Goal: Task Accomplishment & Management: Use online tool/utility

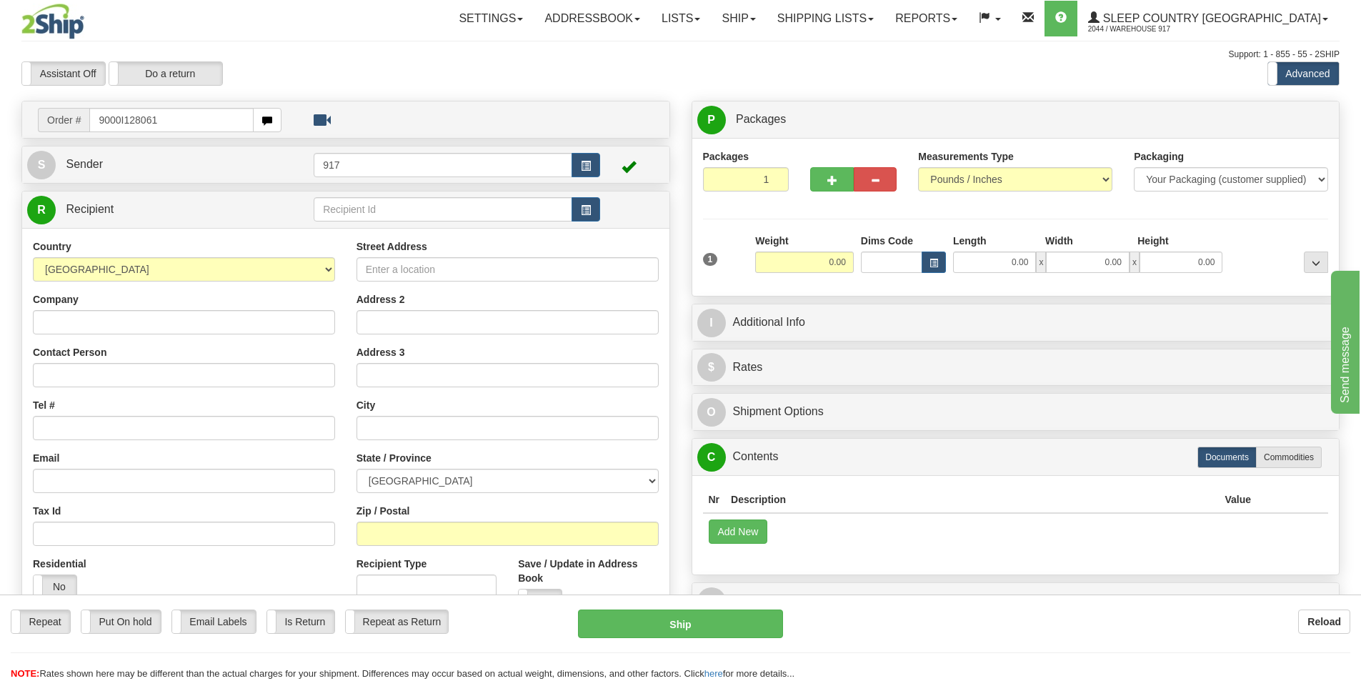
type input "9000I128061"
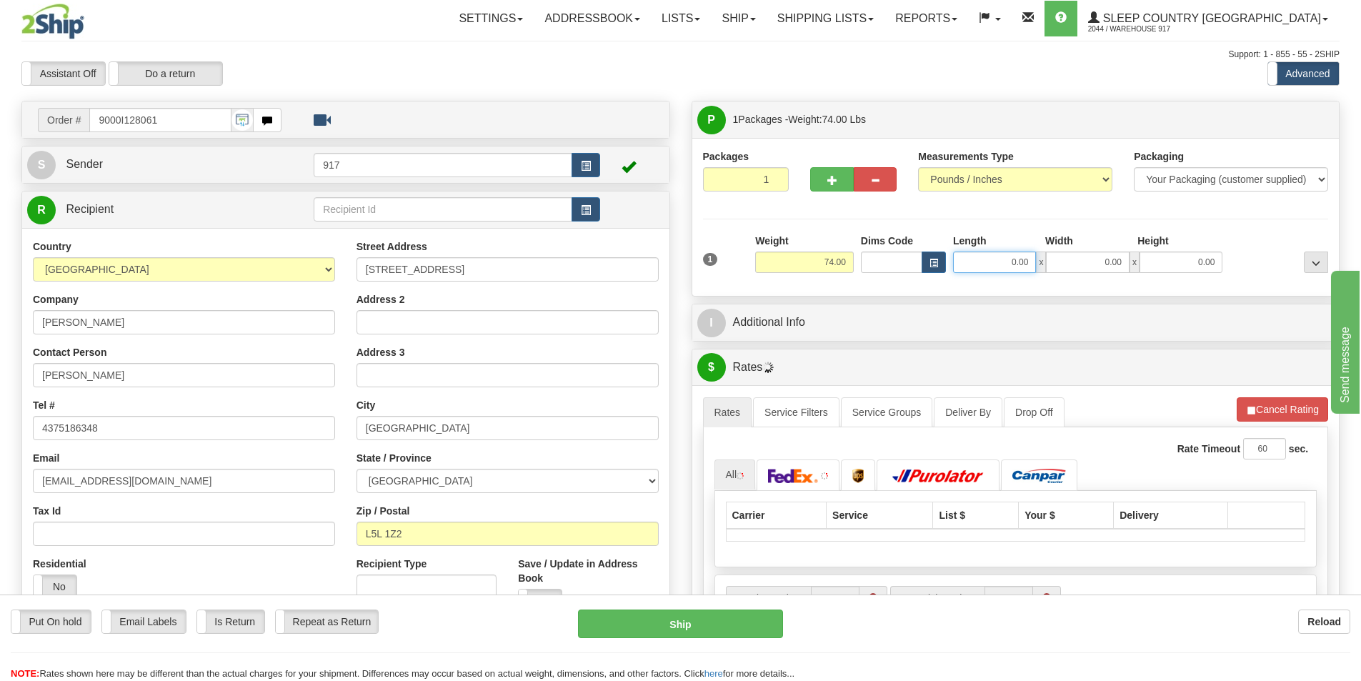
click at [1002, 255] on input "0.00" at bounding box center [994, 261] width 83 height 21
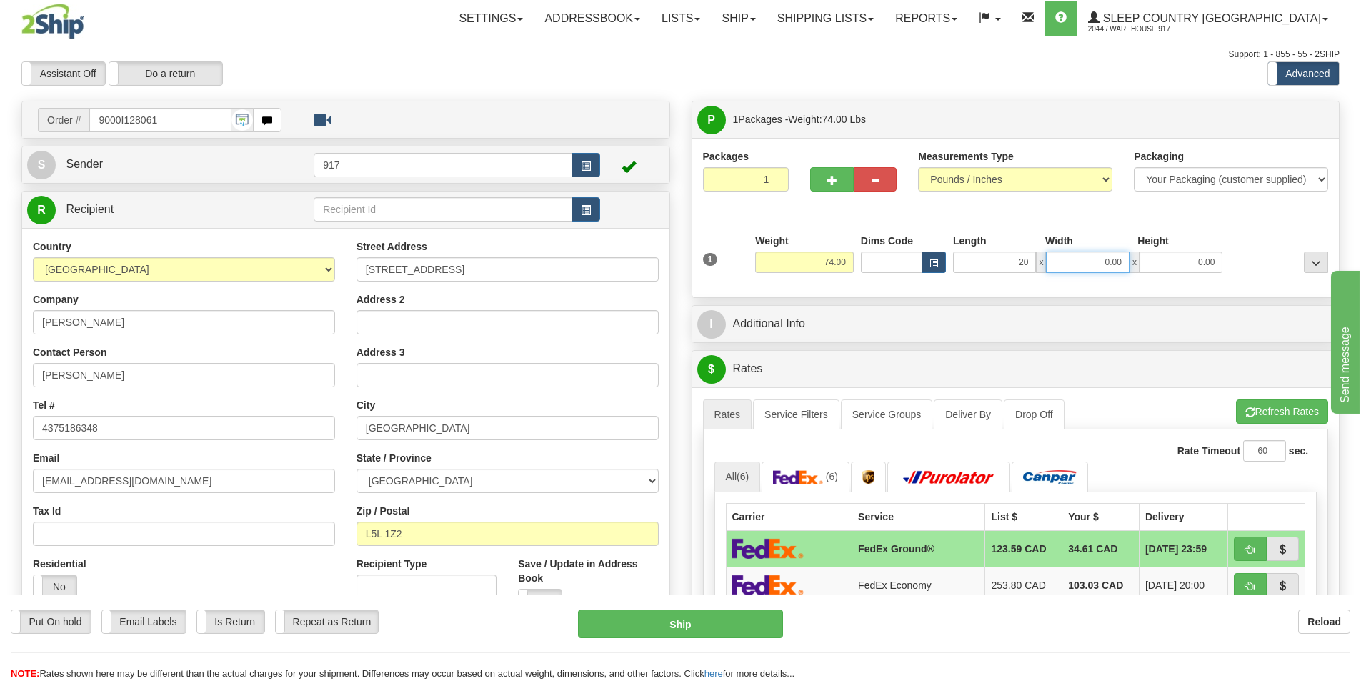
type input "20.00"
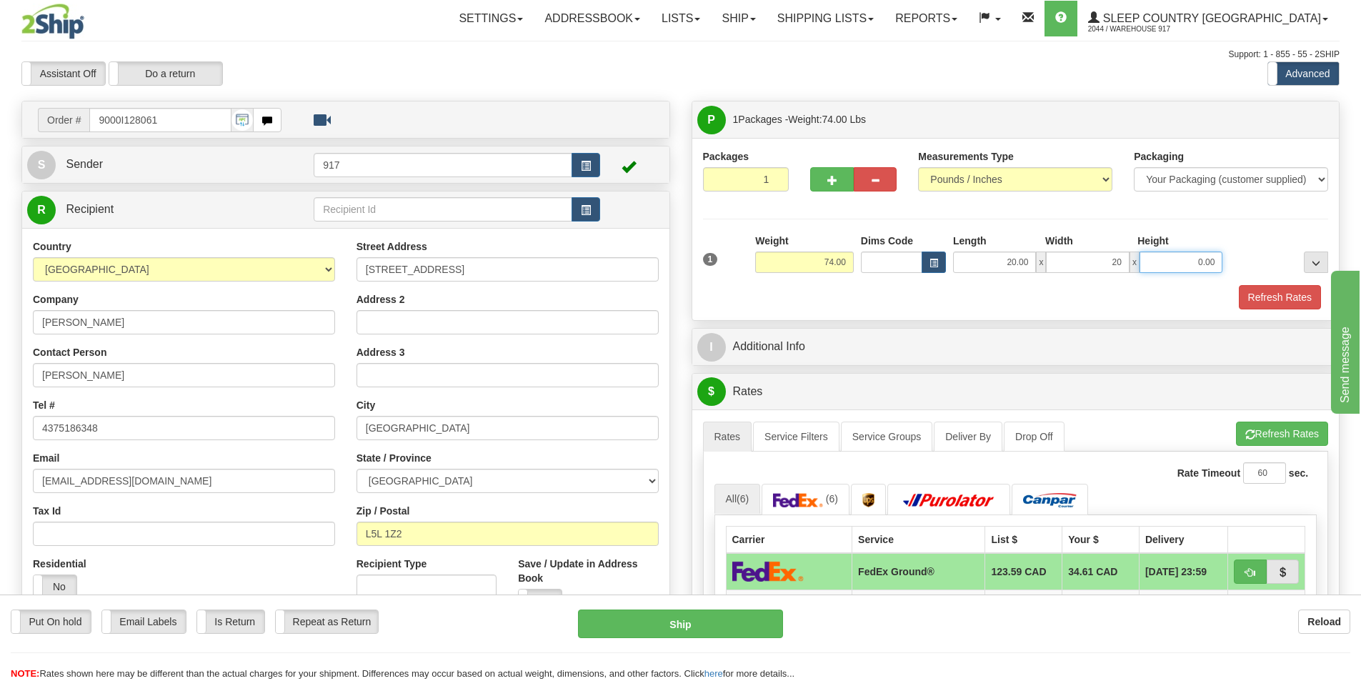
type input "20.00"
type input "44.00"
click at [1257, 289] on button "Refresh Rates" at bounding box center [1280, 297] width 82 height 24
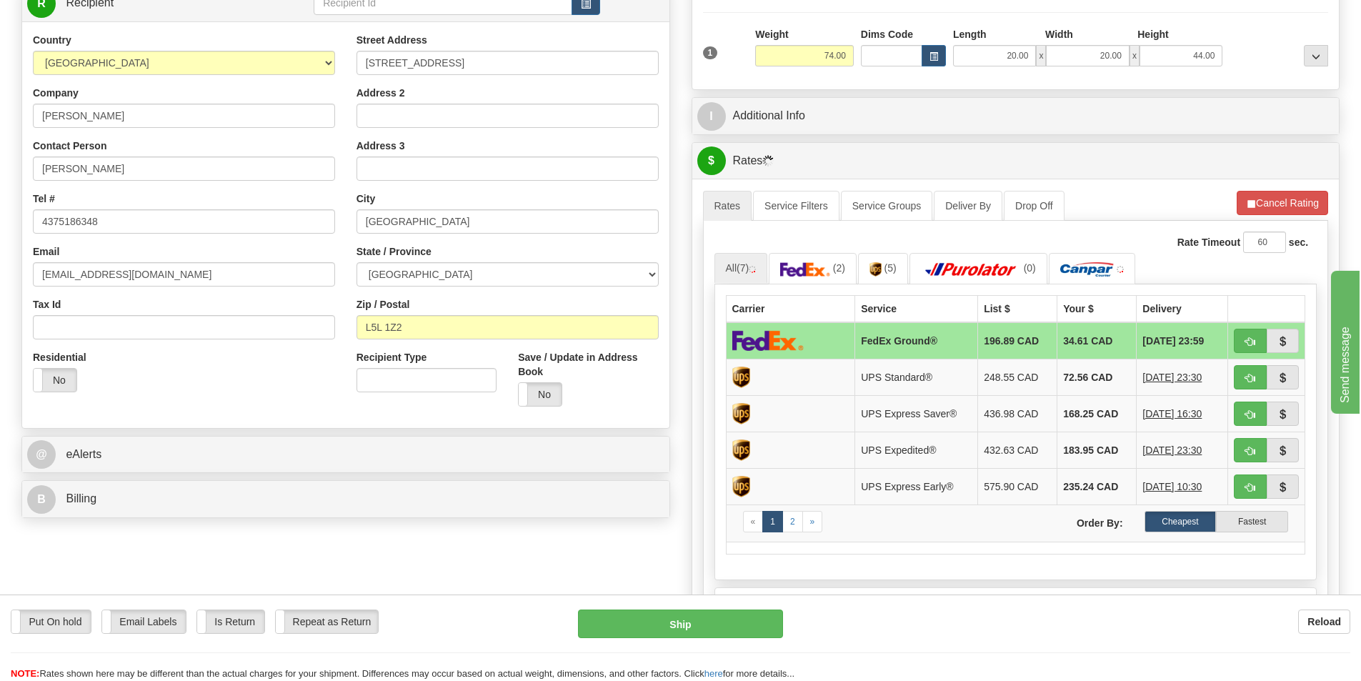
scroll to position [214, 0]
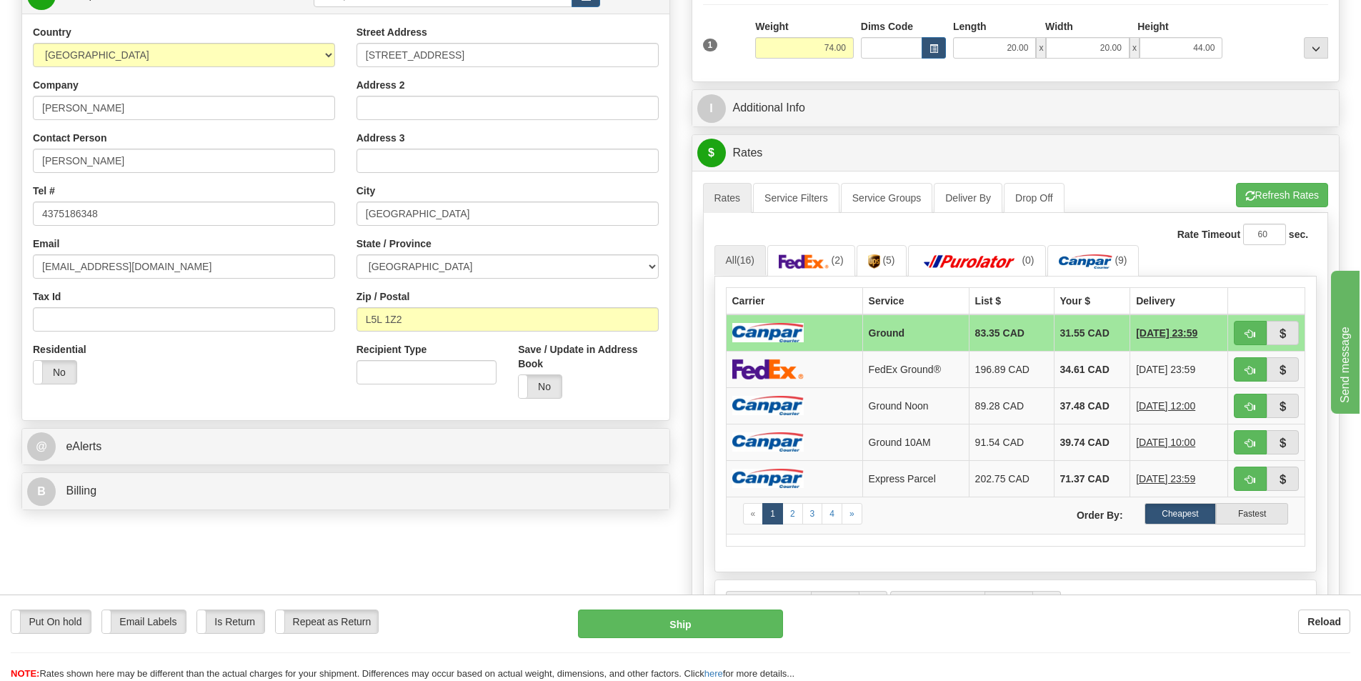
click at [842, 334] on td at bounding box center [794, 332] width 136 height 37
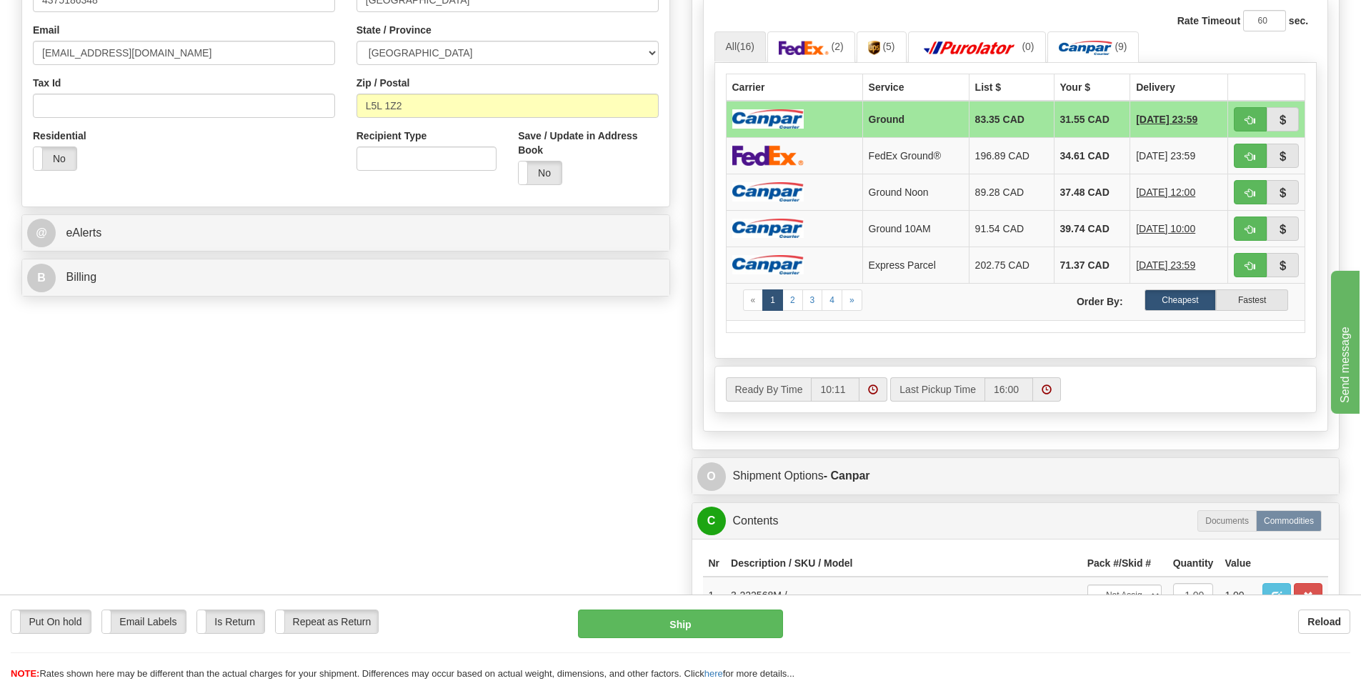
scroll to position [714, 0]
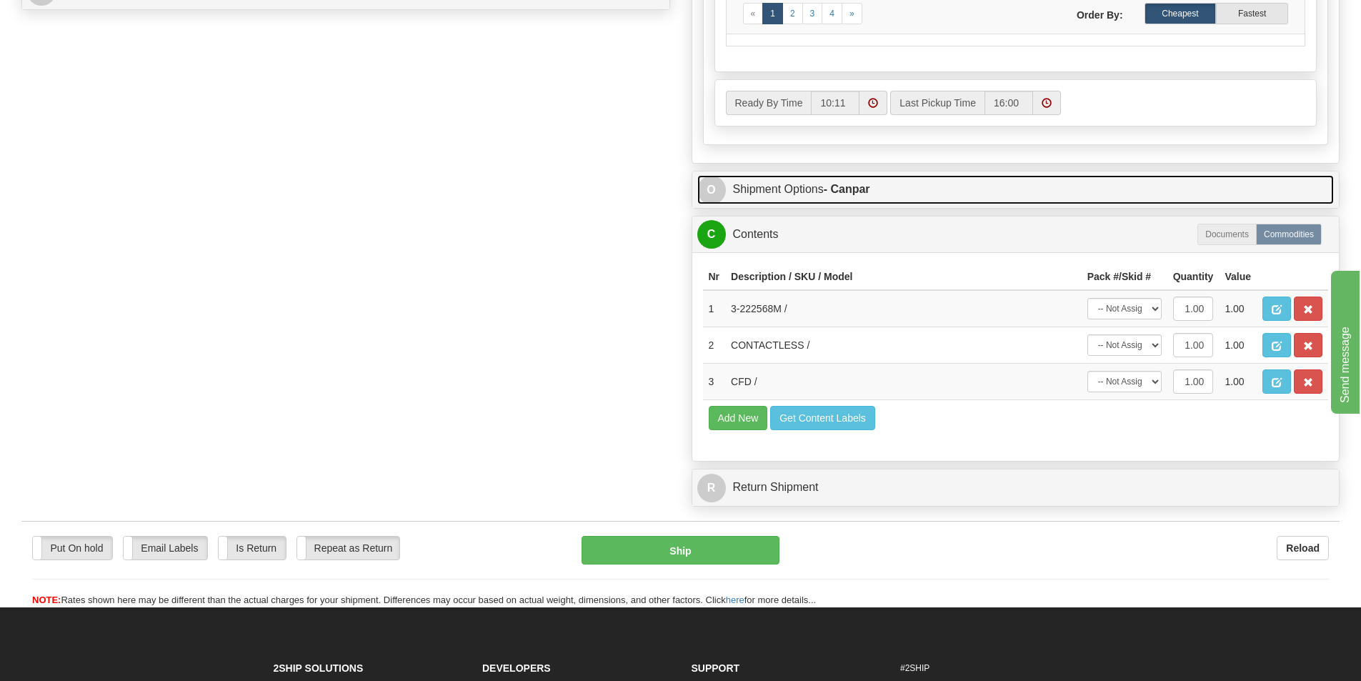
click at [790, 184] on link "O Shipment Options - Canpar" at bounding box center [1015, 189] width 637 height 29
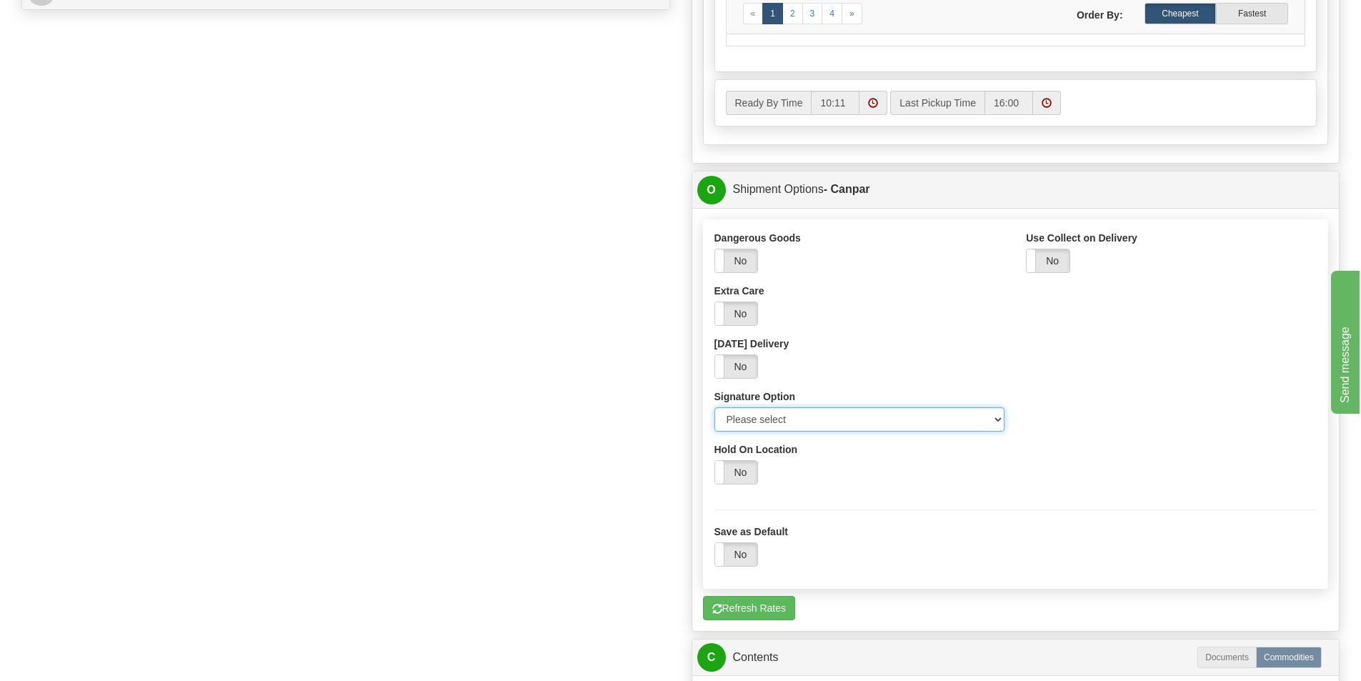
click at [834, 418] on select "Please select No Signature Required Signature Required Adult Signature" at bounding box center [859, 419] width 291 height 24
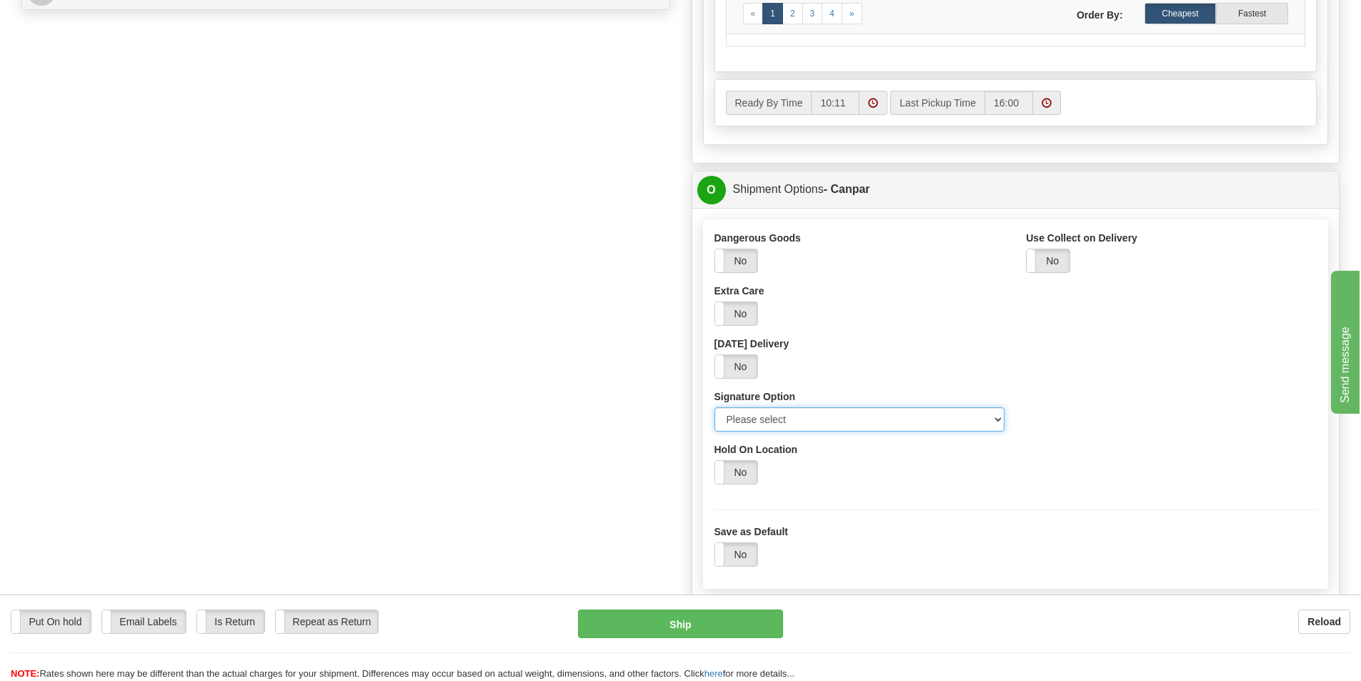
select select "2"
click at [714, 407] on select "Please select No Signature Required Signature Required Adult Signature" at bounding box center [859, 419] width 291 height 24
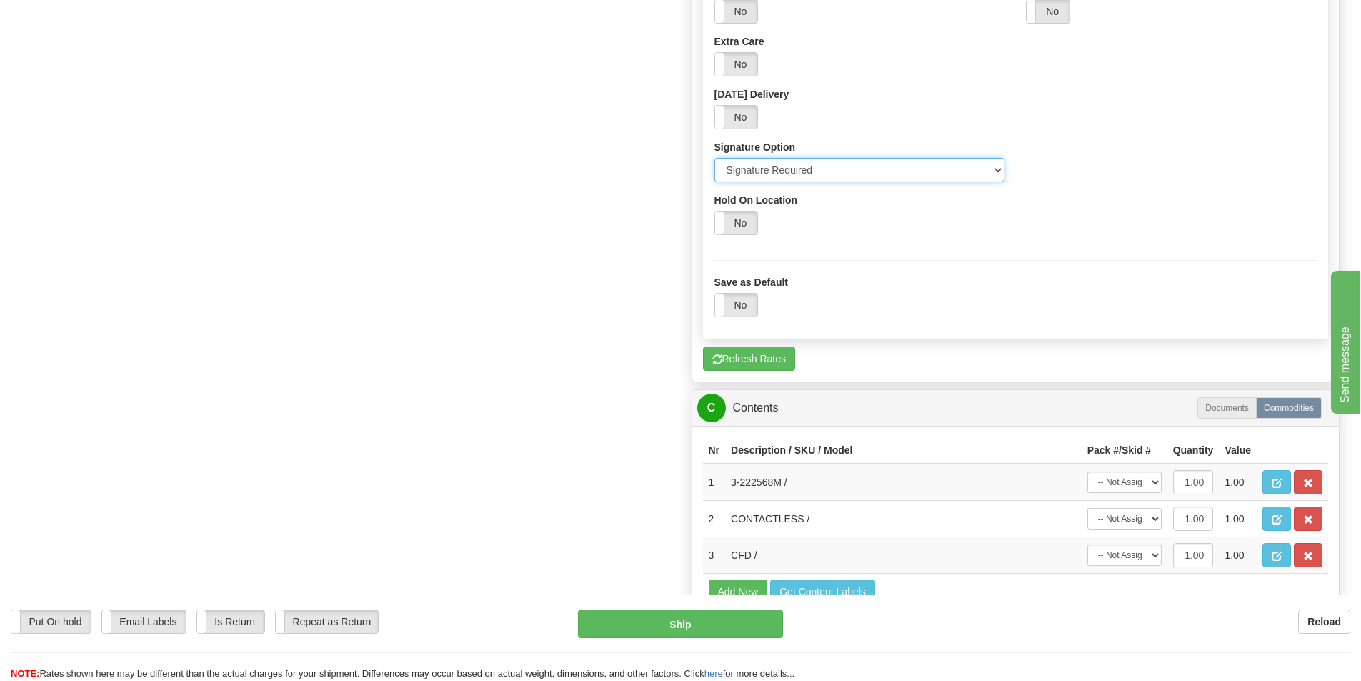
scroll to position [1000, 0]
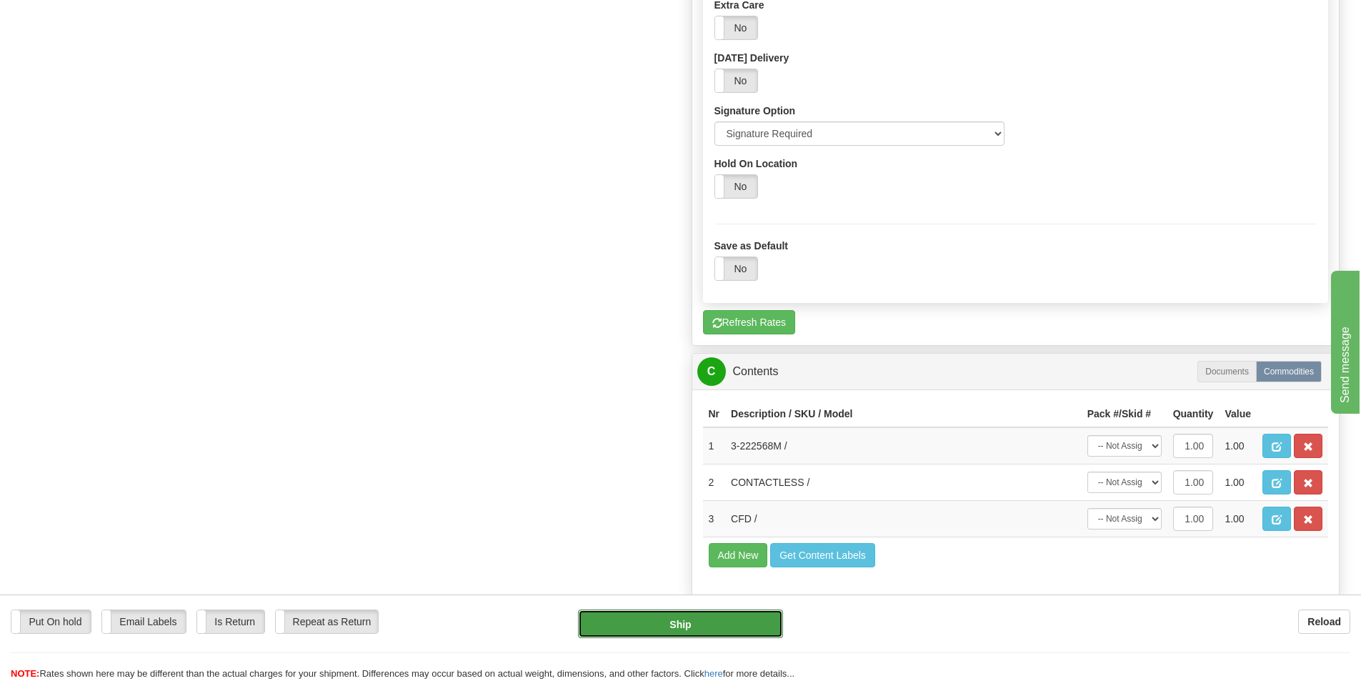
click at [677, 624] on button "Ship" at bounding box center [680, 623] width 205 height 29
type input "1"
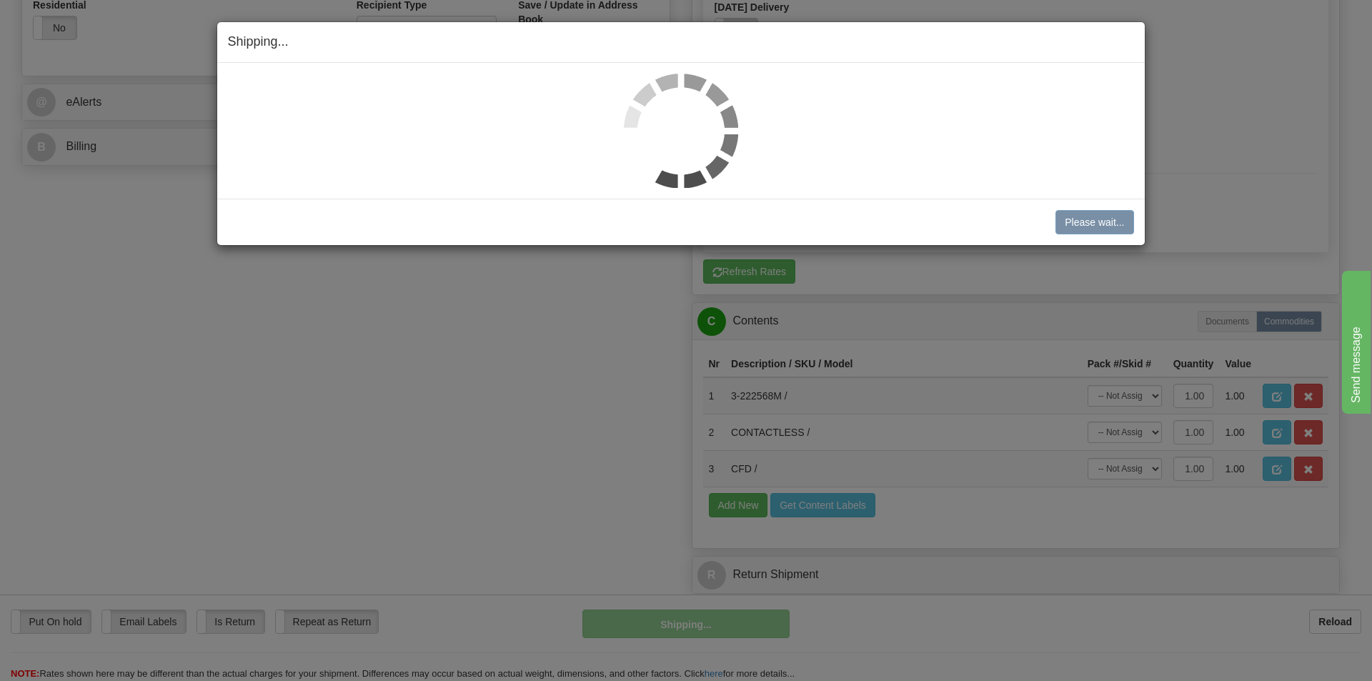
scroll to position [509, 0]
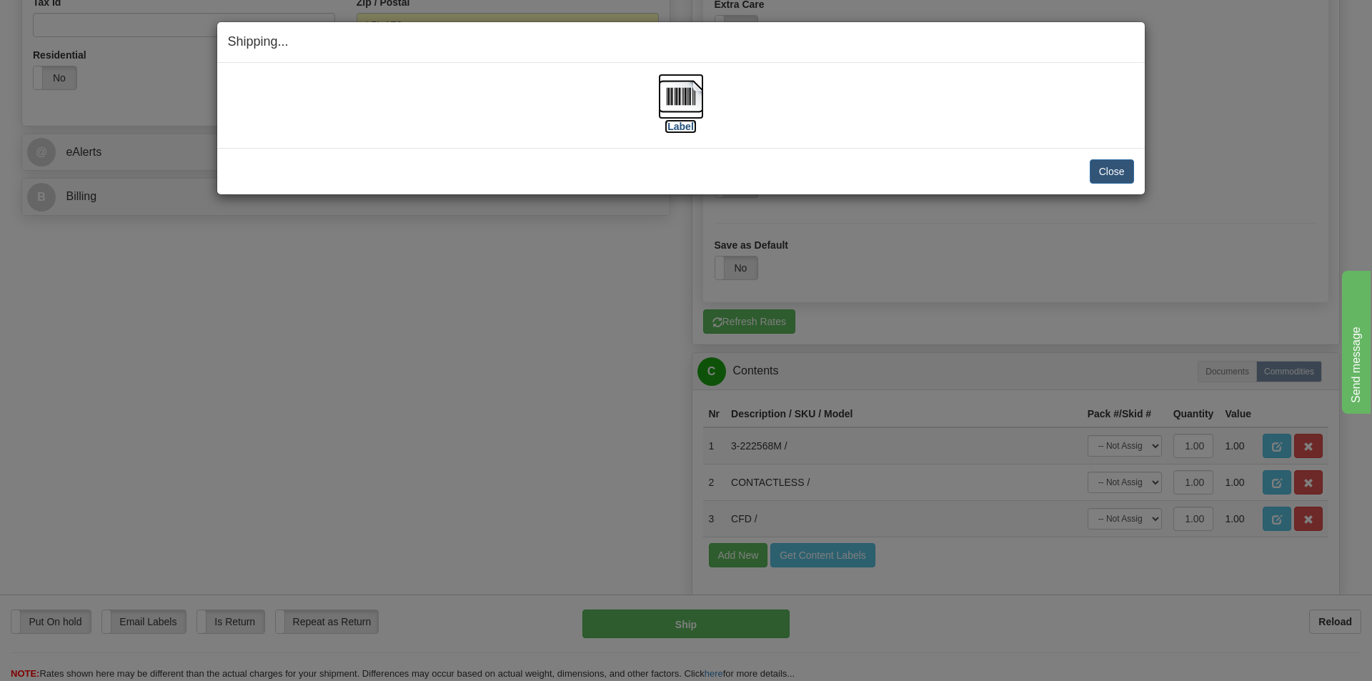
click at [674, 101] on img at bounding box center [681, 97] width 46 height 46
click at [1113, 179] on button "Close" at bounding box center [1111, 171] width 44 height 24
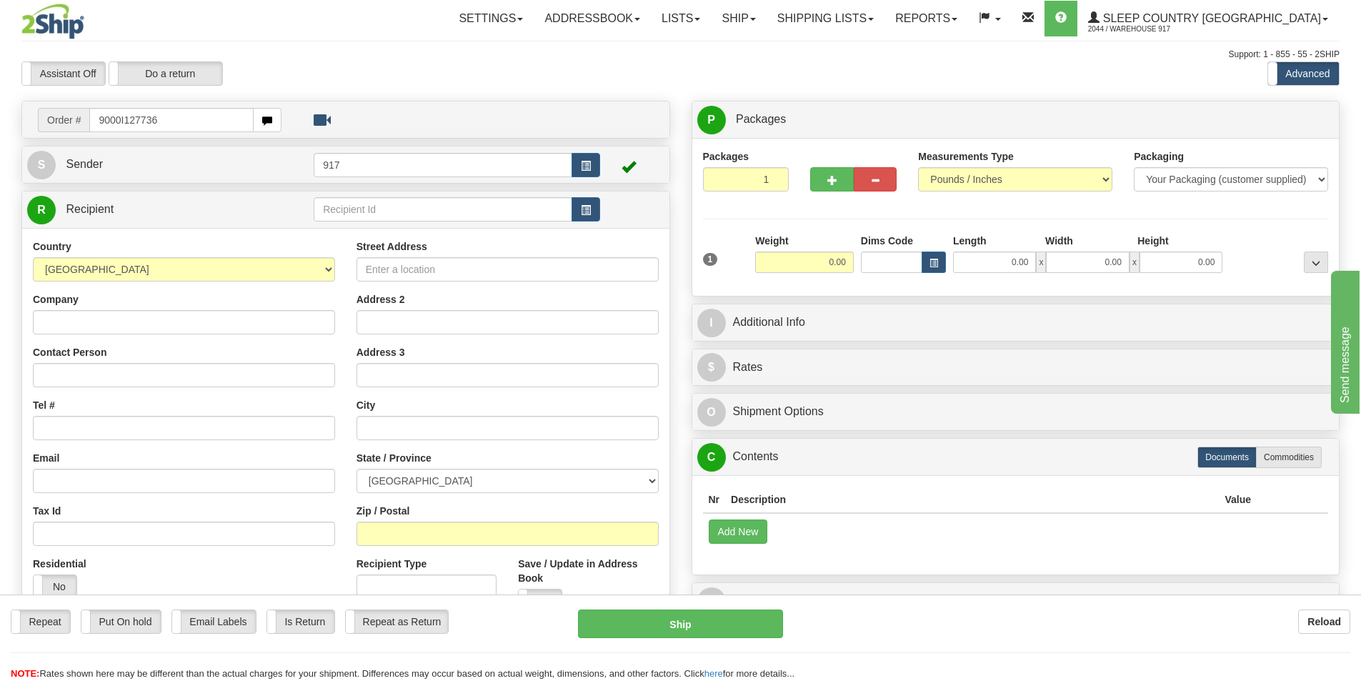
type input "9000I127736"
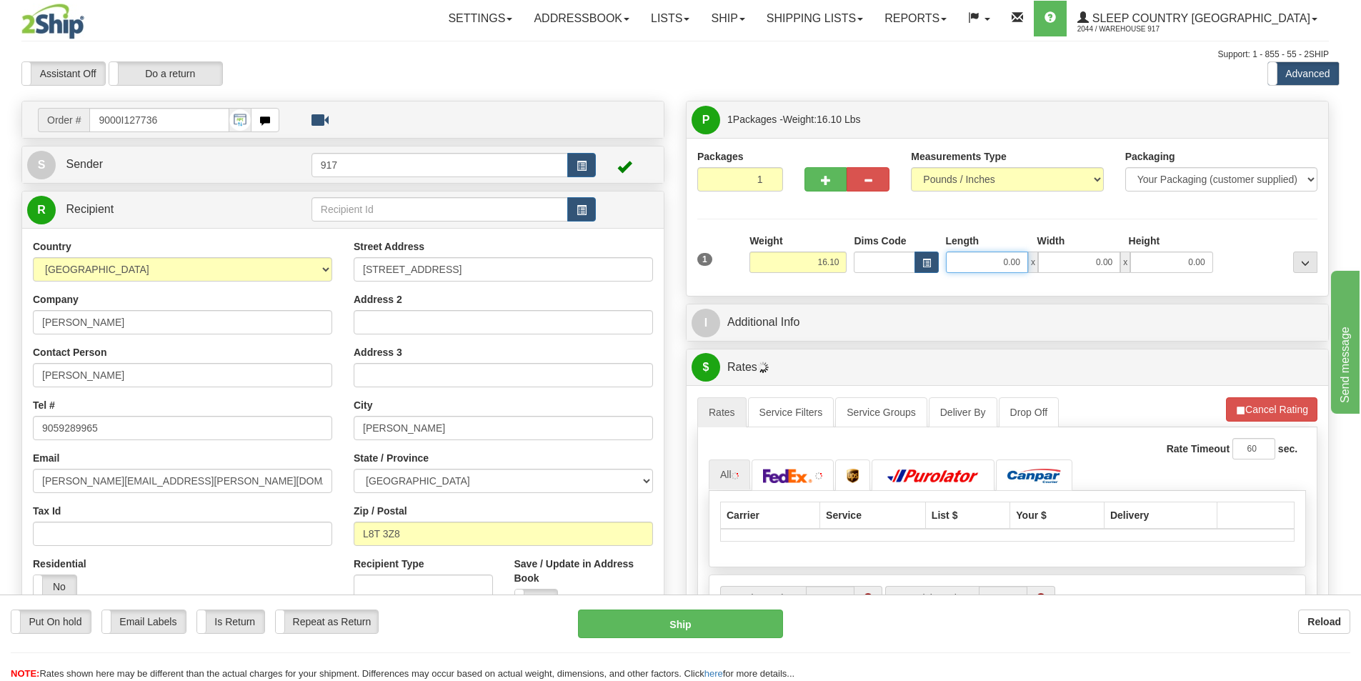
click at [994, 266] on input "0.00" at bounding box center [987, 261] width 82 height 21
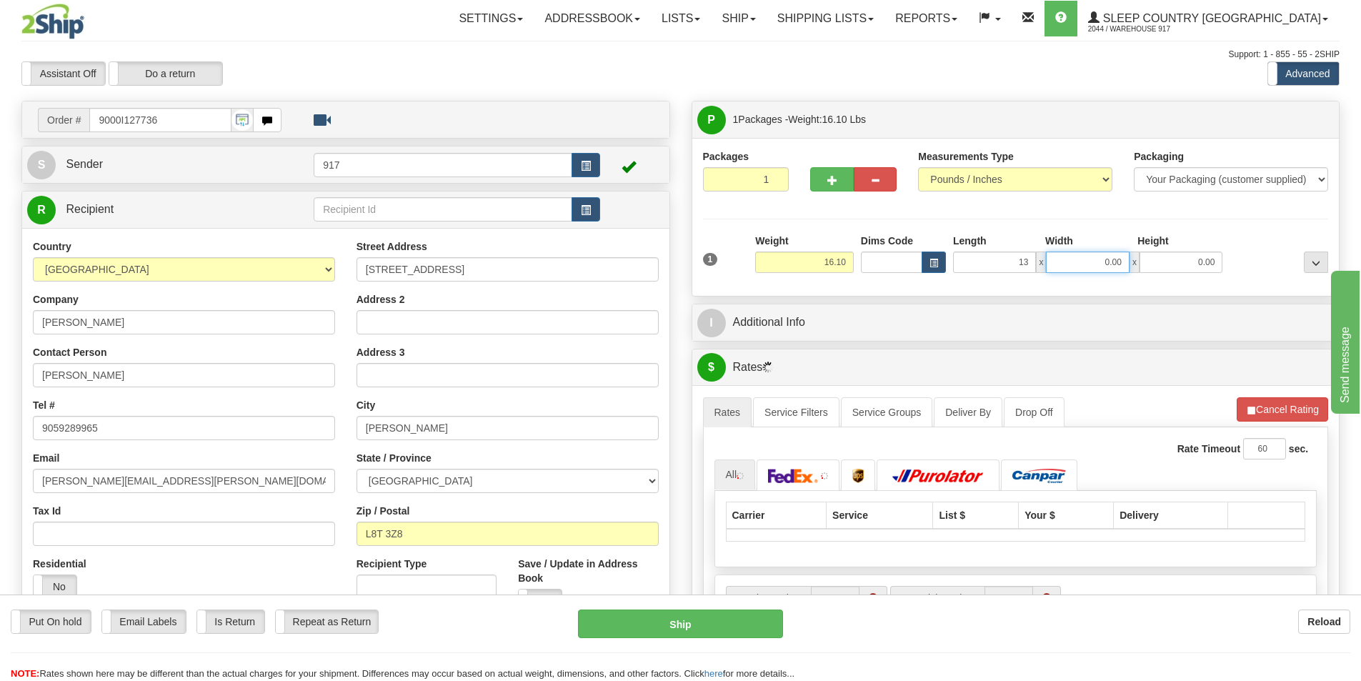
type input "13.00"
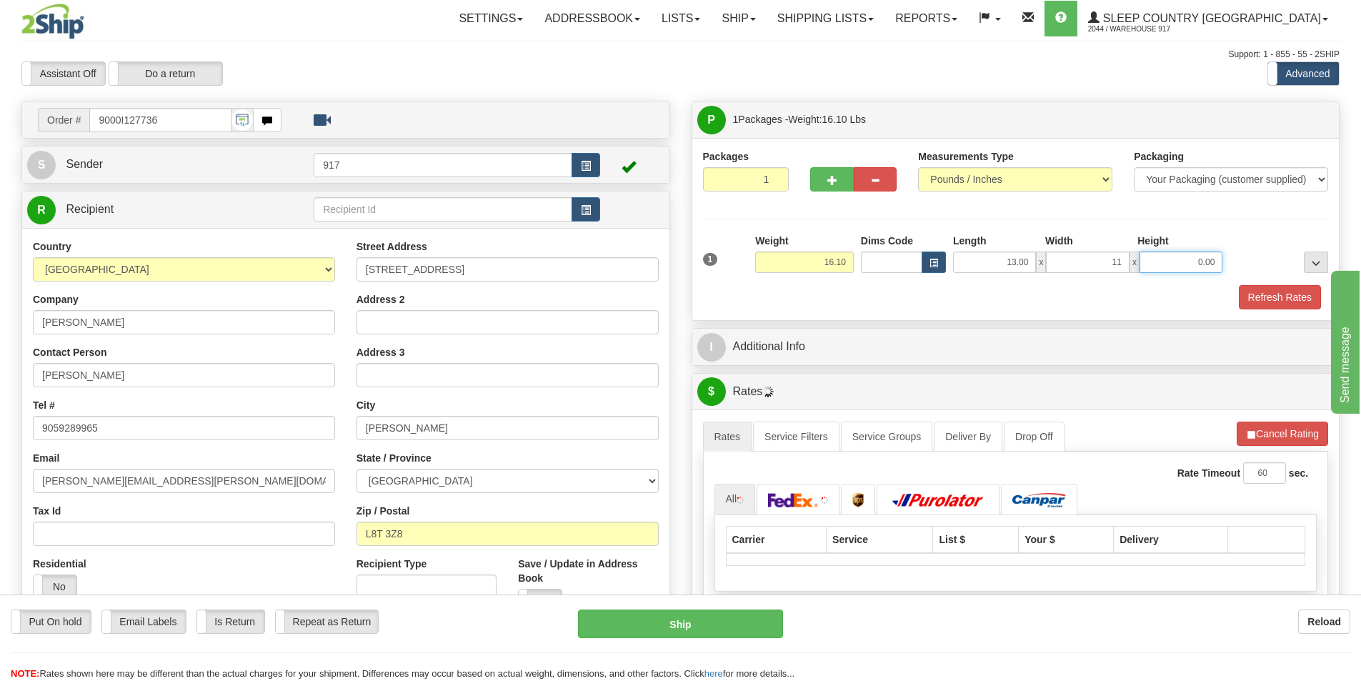
type input "11.00"
type input "10.00"
click at [1277, 290] on button "Refresh Rates" at bounding box center [1280, 297] width 82 height 24
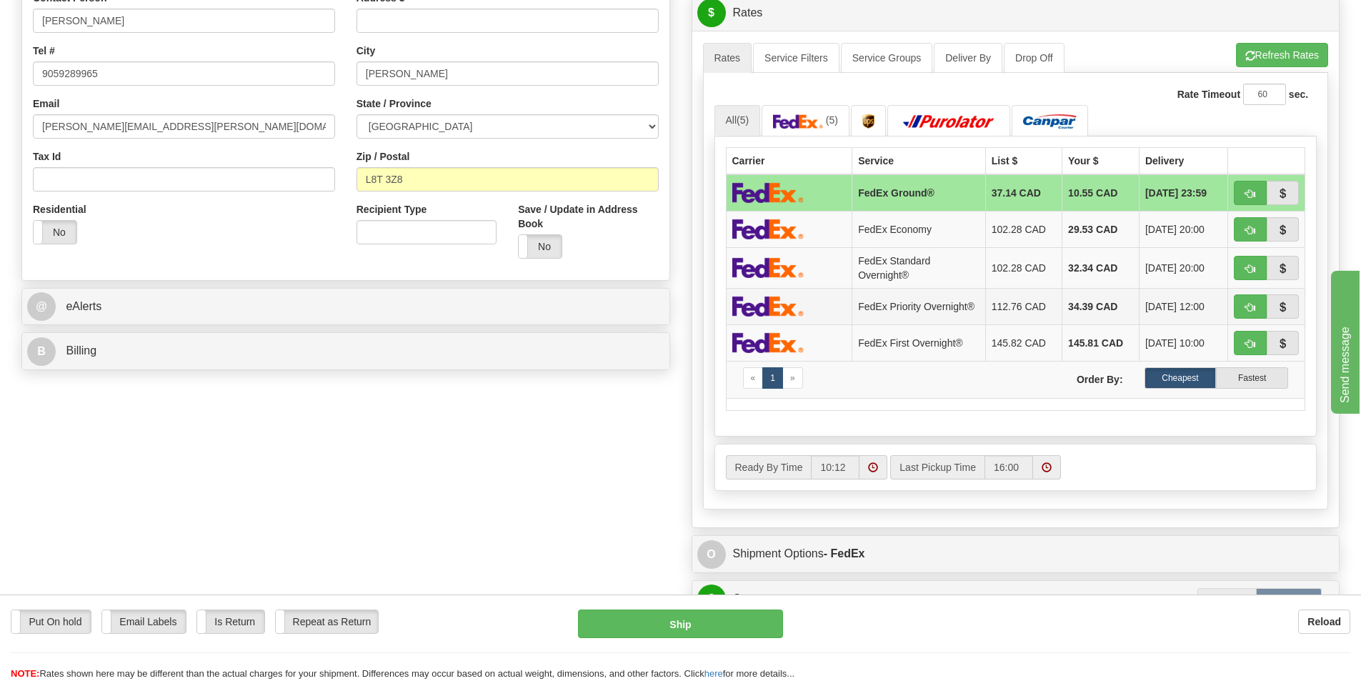
scroll to position [357, 0]
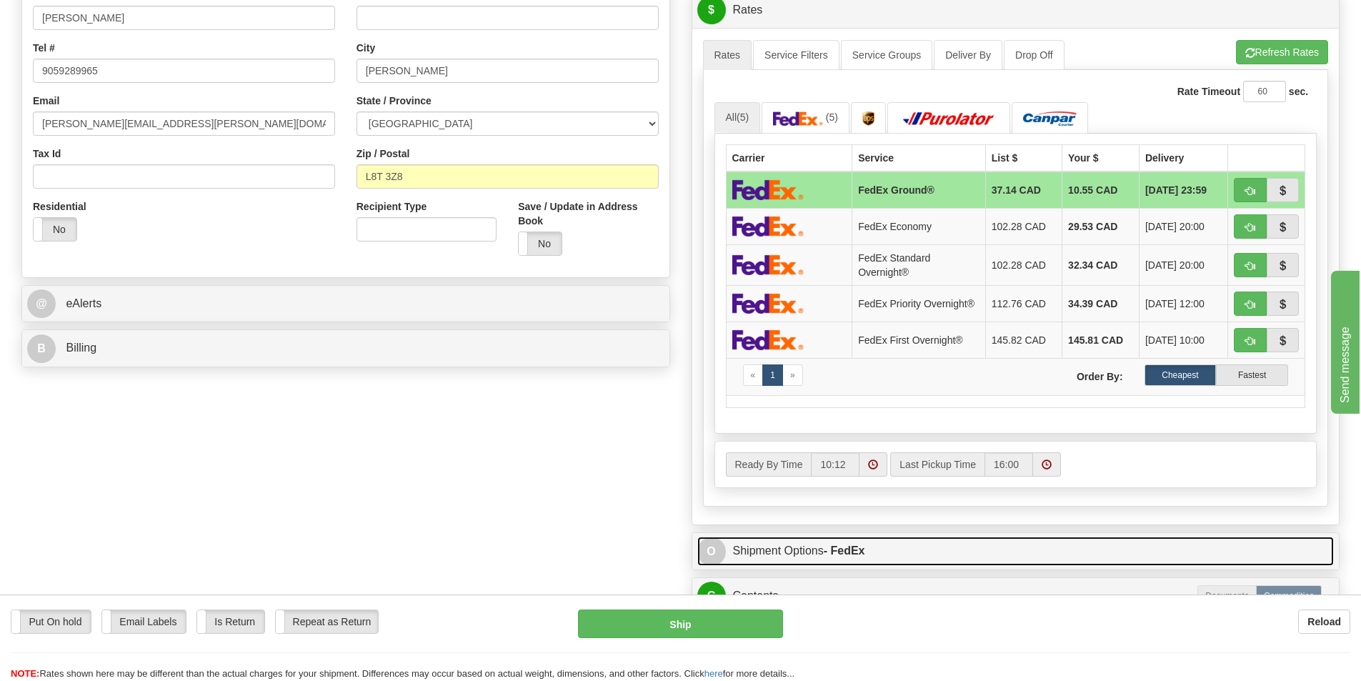
click at [814, 558] on link "O Shipment Options - FedEx" at bounding box center [1015, 551] width 637 height 29
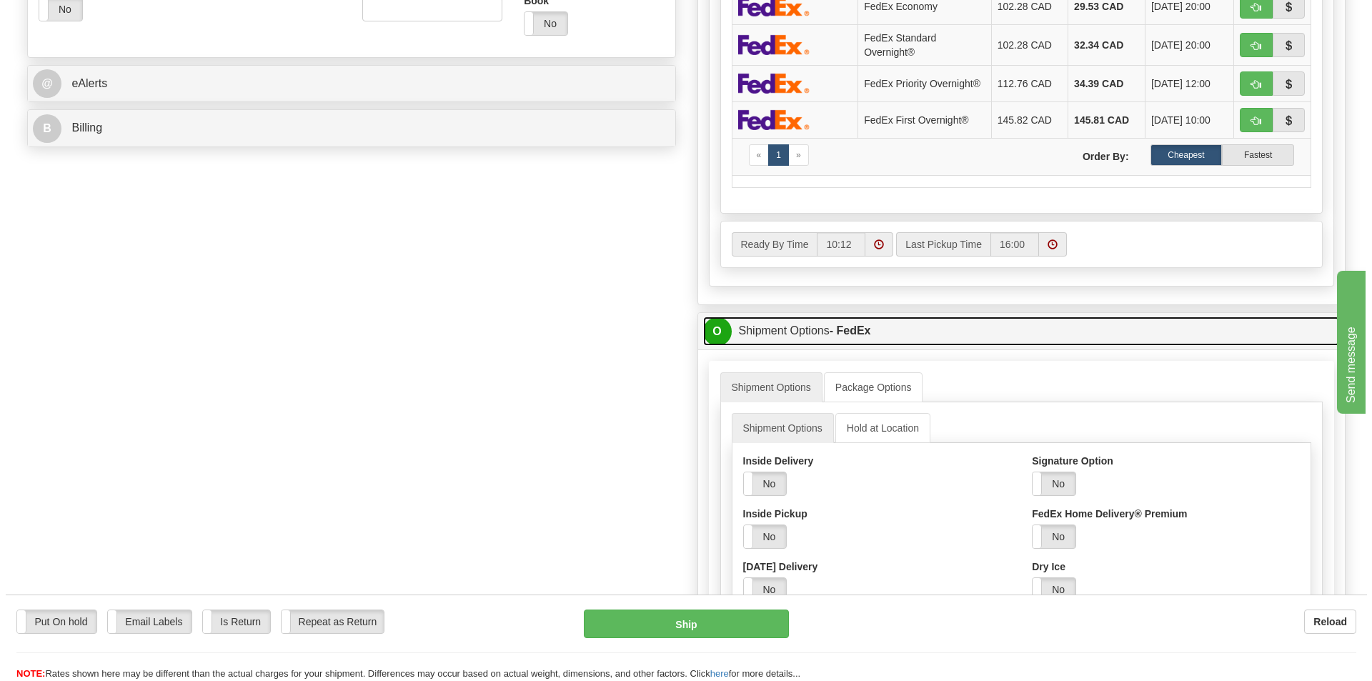
scroll to position [786, 0]
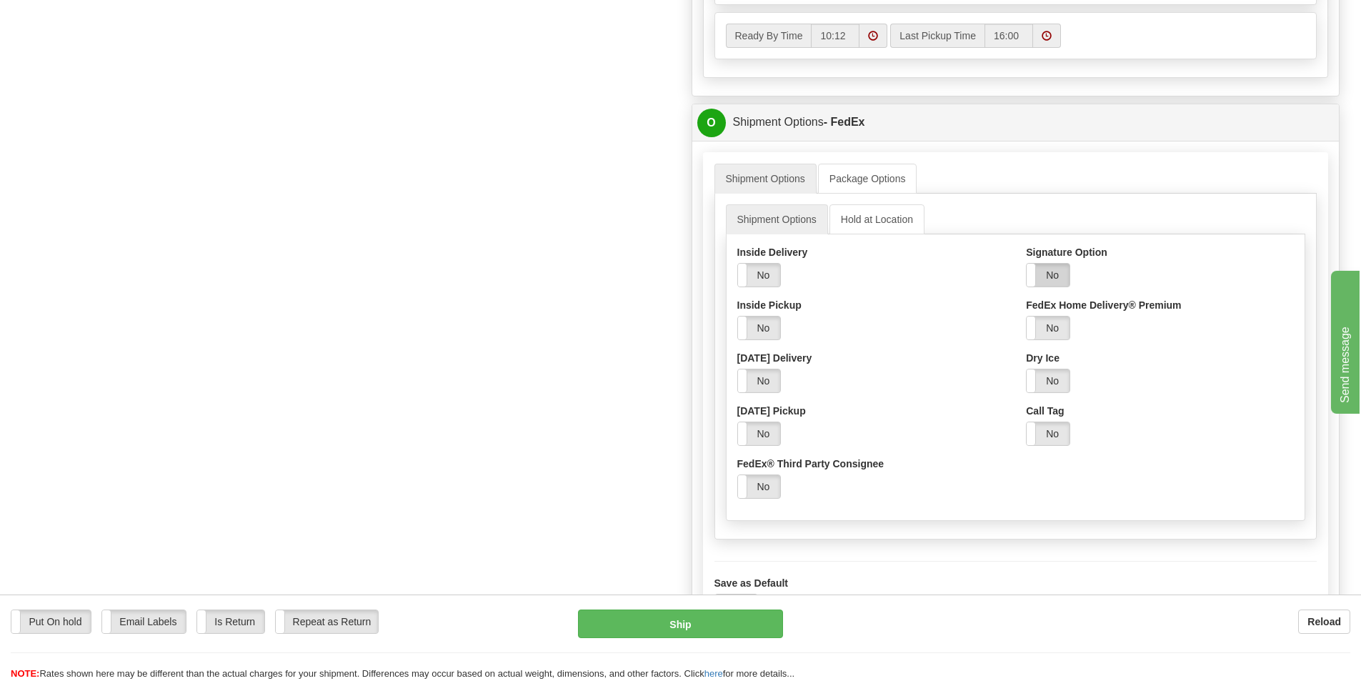
click at [1047, 286] on label "No" at bounding box center [1048, 275] width 43 height 23
click at [1058, 331] on select "Adult Direct Indirect No Signature Required Service Default" at bounding box center [1087, 328] width 123 height 24
select select "2"
click at [1026, 319] on select "Adult Direct Indirect No Signature Required Service Default" at bounding box center [1087, 328] width 123 height 24
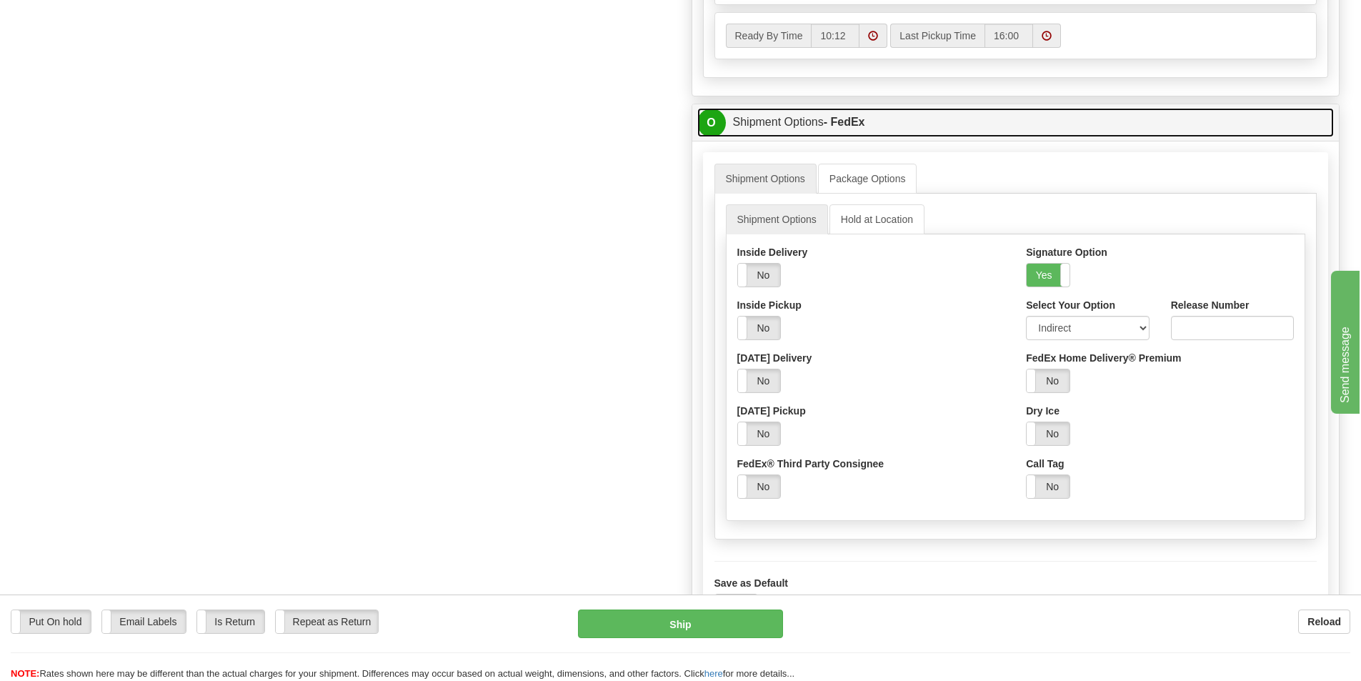
click at [894, 133] on link "O Shipment Options - FedEx" at bounding box center [1015, 122] width 637 height 29
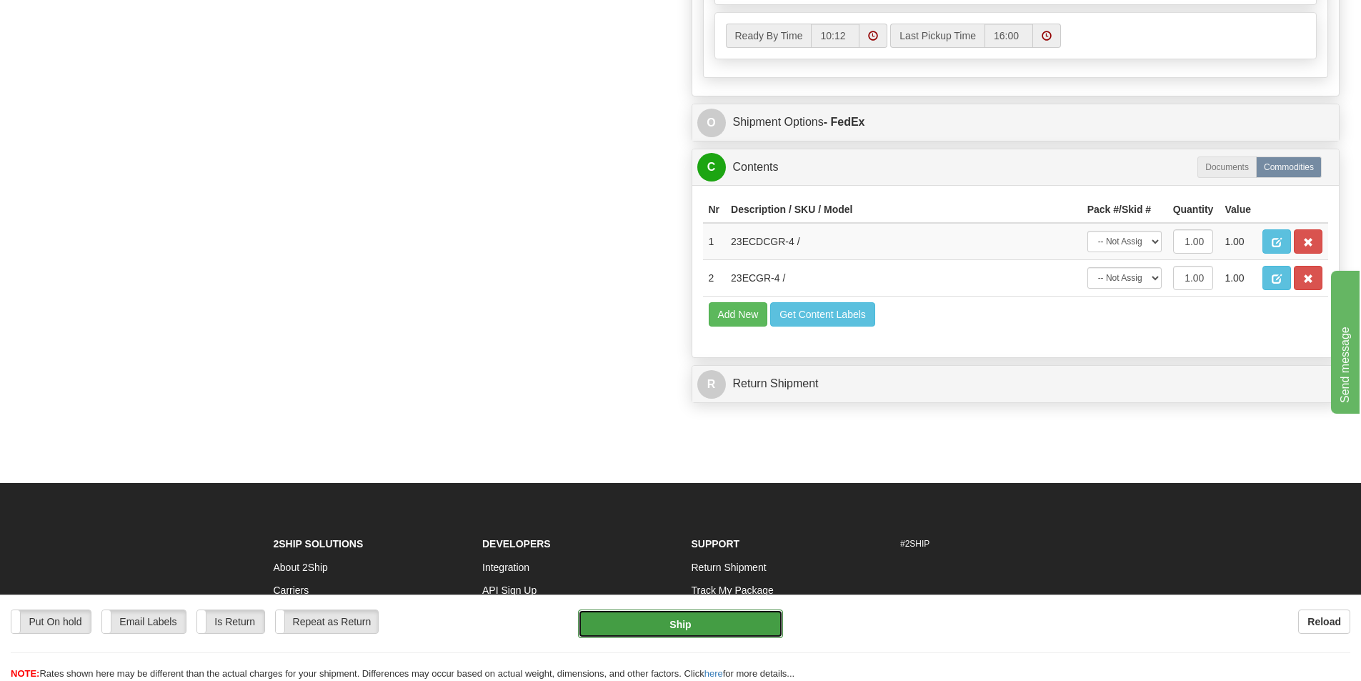
click at [703, 613] on button "Ship" at bounding box center [680, 623] width 205 height 29
type input "92"
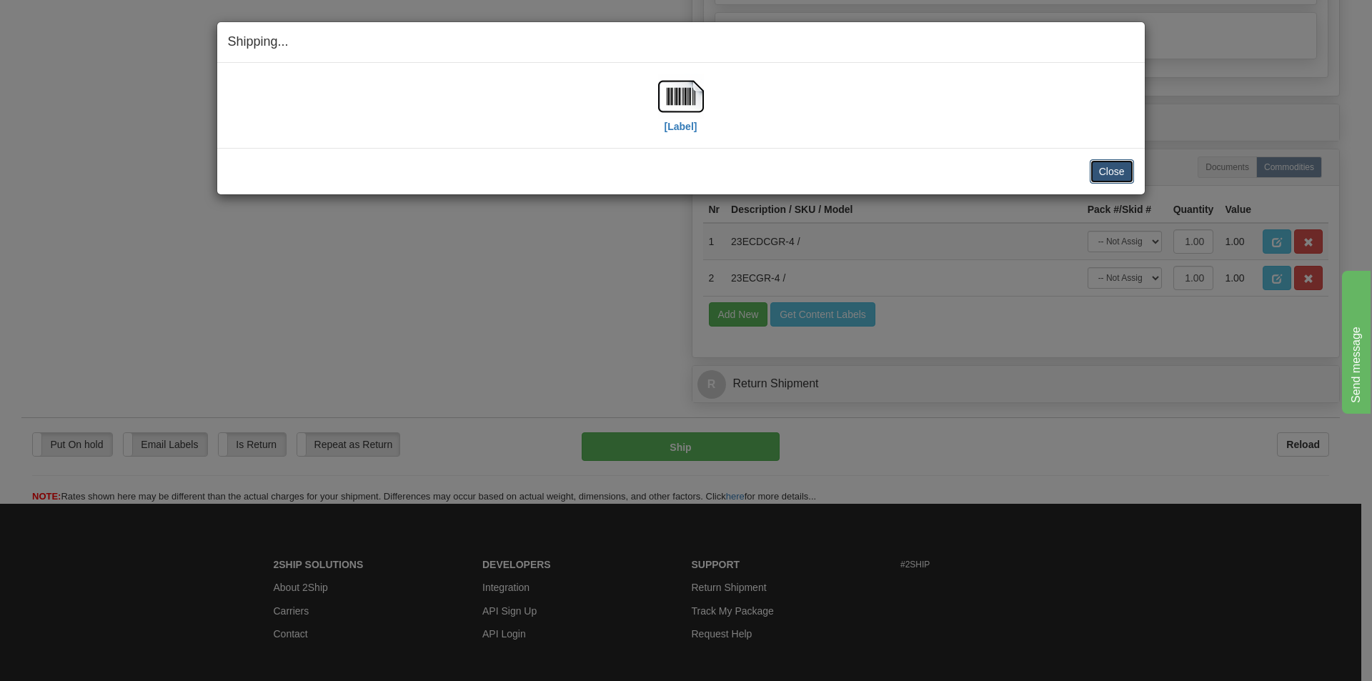
click at [1102, 169] on button "Close" at bounding box center [1111, 171] width 44 height 24
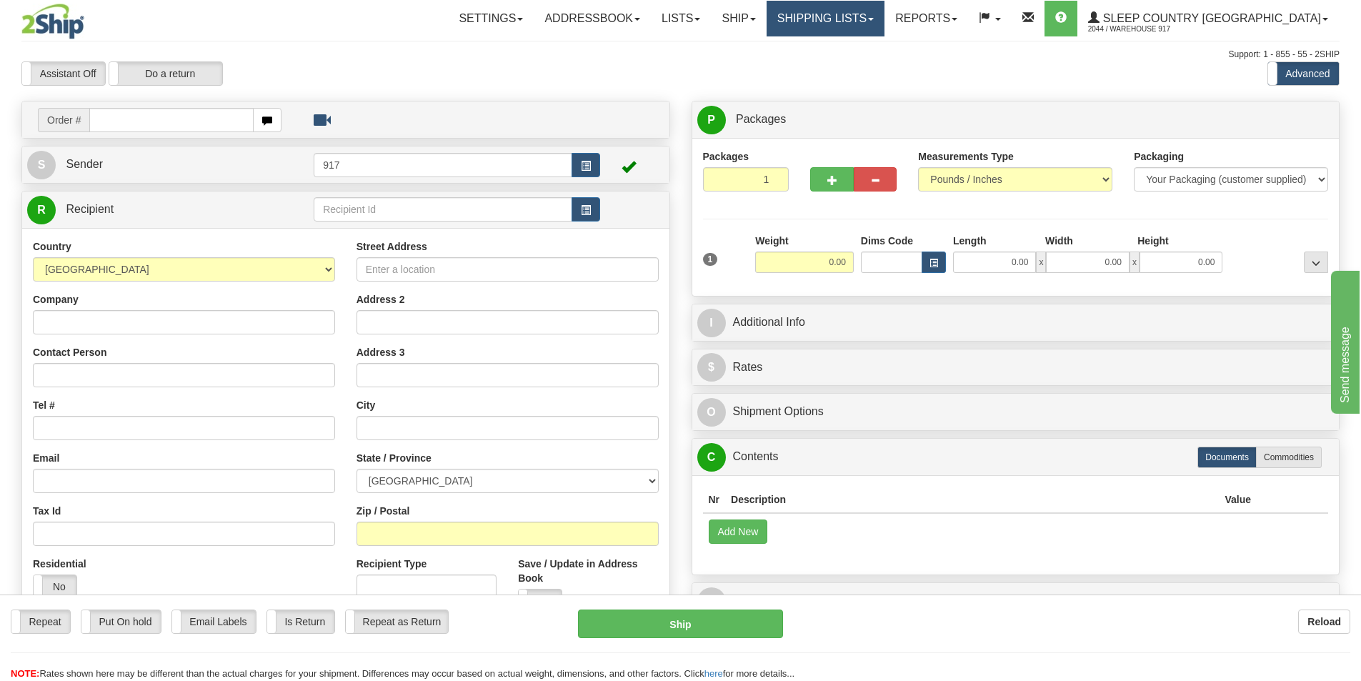
click at [873, 16] on link "Shipping lists" at bounding box center [826, 19] width 118 height 36
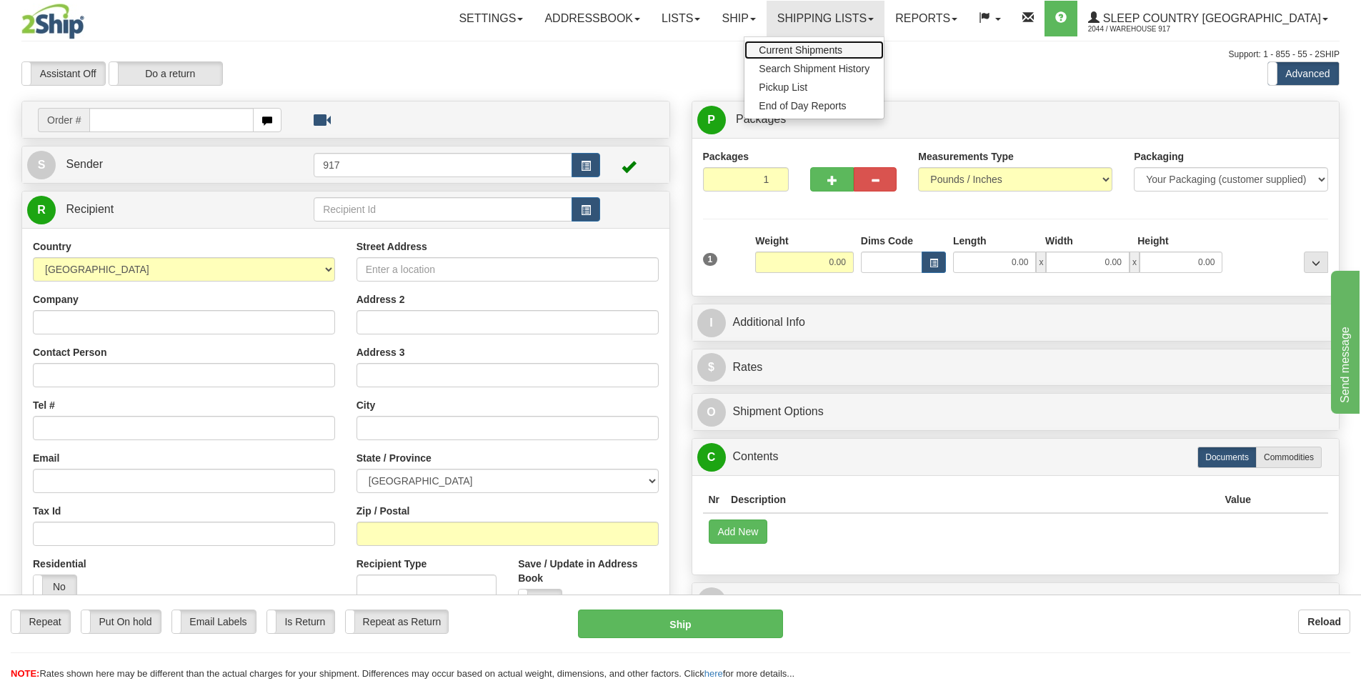
click at [842, 46] on span "Current Shipments" at bounding box center [801, 49] width 84 height 11
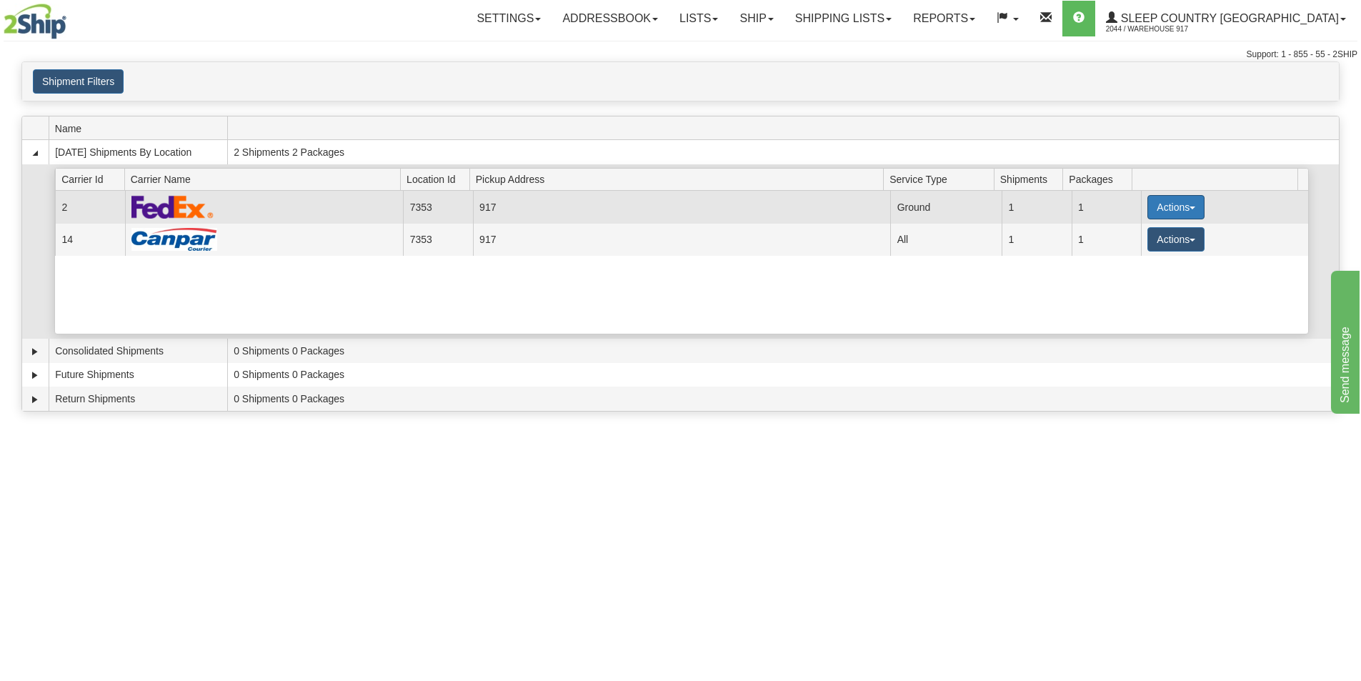
click at [1149, 208] on button "Actions" at bounding box center [1175, 207] width 57 height 24
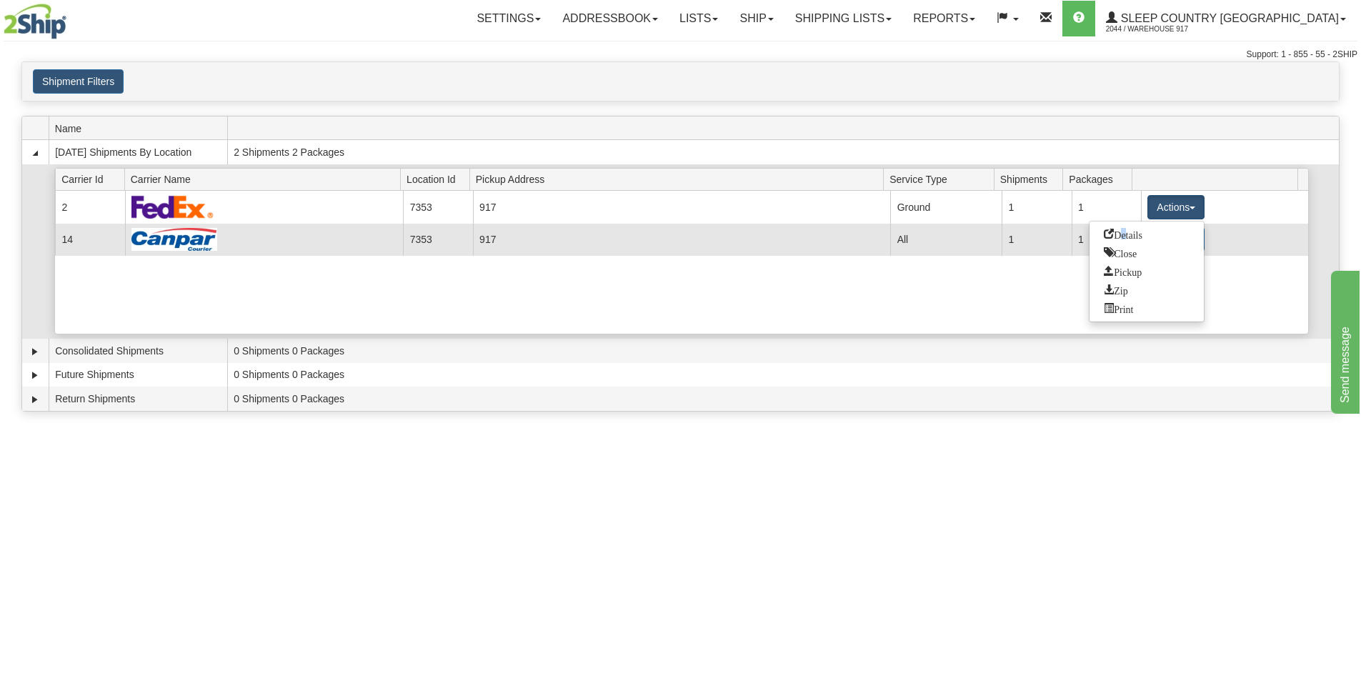
click at [1122, 235] on span "Details" at bounding box center [1123, 234] width 39 height 10
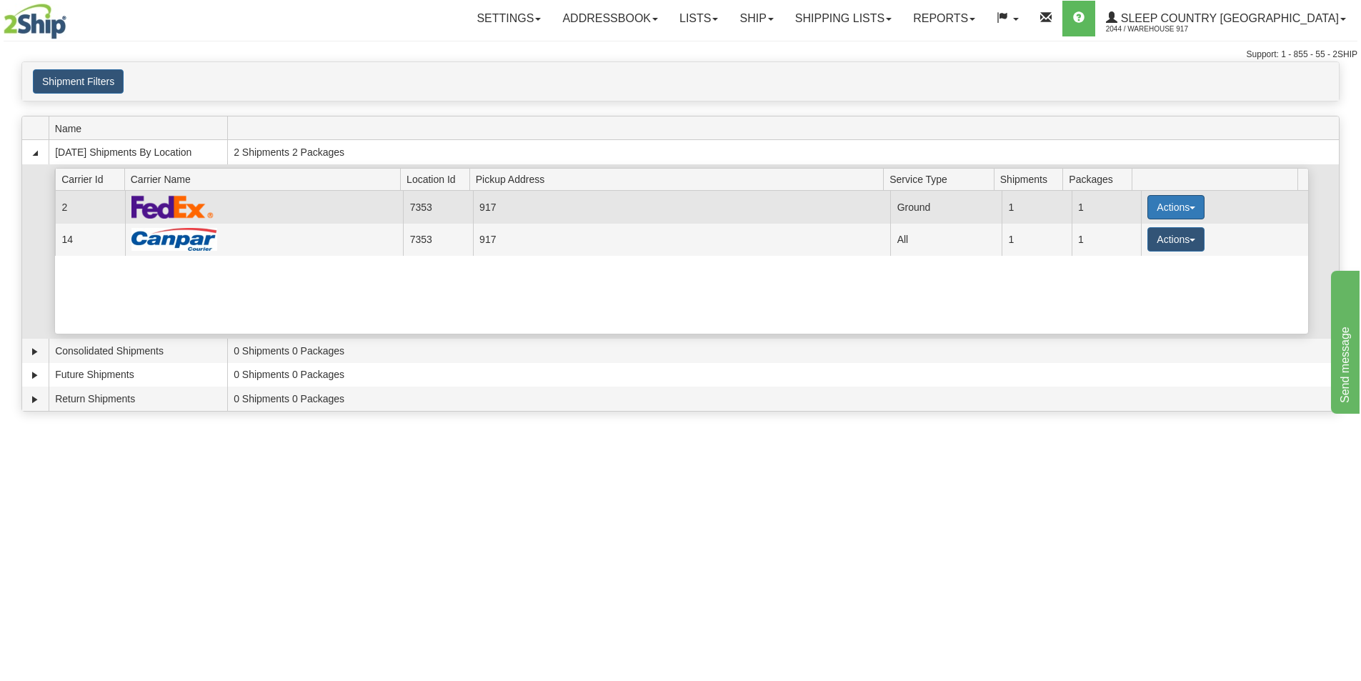
drag, startPoint x: 1182, startPoint y: 203, endPoint x: 1174, endPoint y: 209, distance: 10.7
click at [1182, 203] on button "Actions" at bounding box center [1175, 207] width 57 height 24
click at [1141, 231] on span "Details" at bounding box center [1123, 234] width 39 height 10
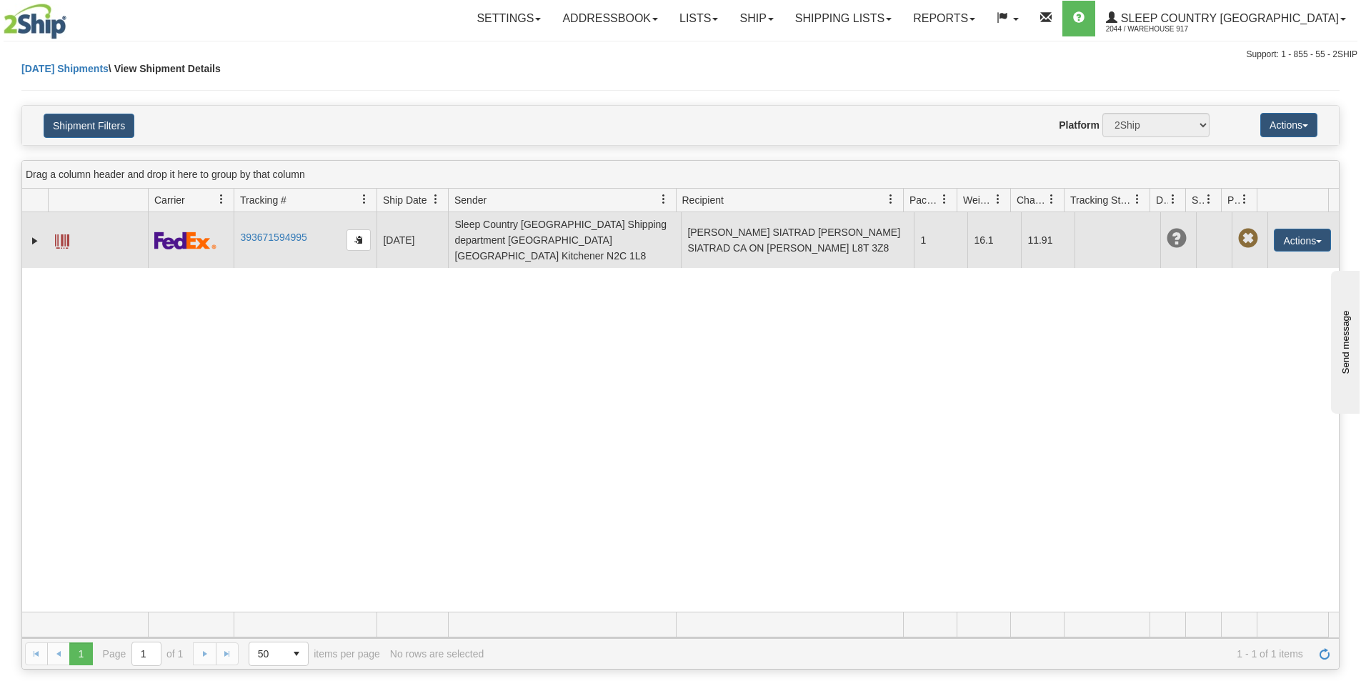
click at [64, 235] on span at bounding box center [62, 241] width 14 height 14
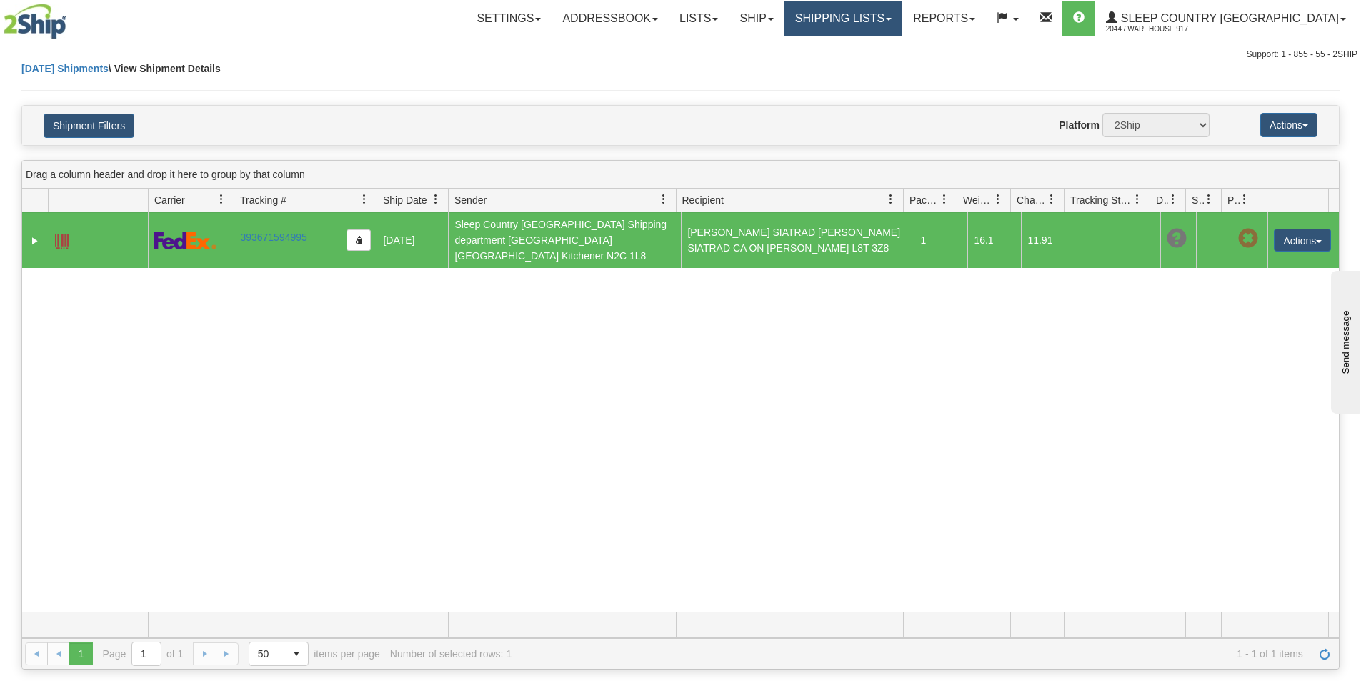
click at [902, 23] on link "Shipping lists" at bounding box center [843, 19] width 118 height 36
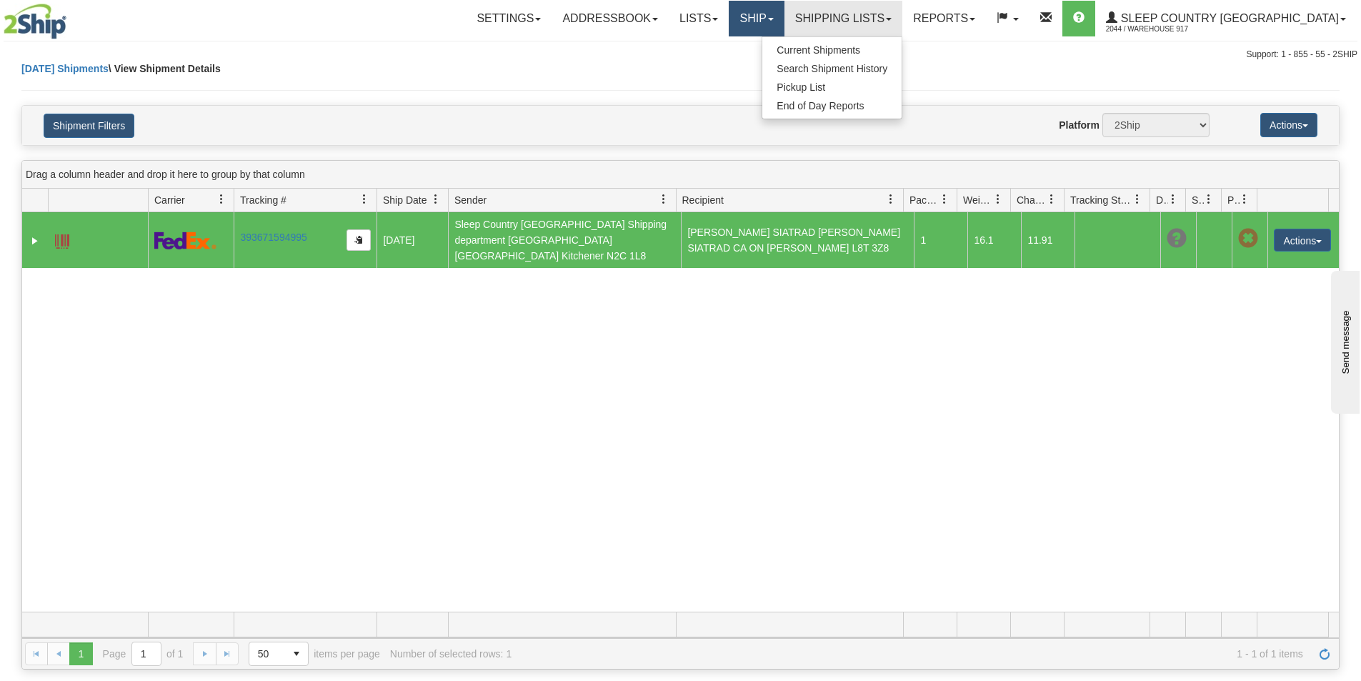
click at [784, 16] on link "Ship" at bounding box center [756, 19] width 55 height 36
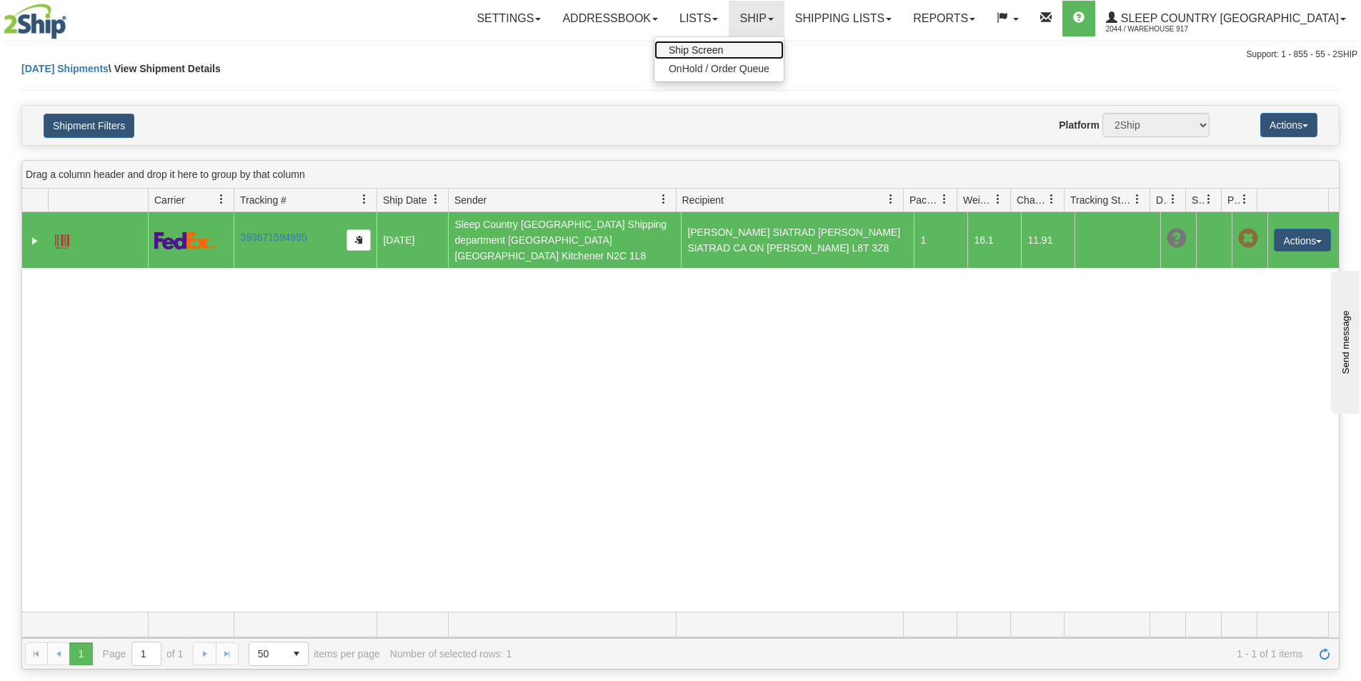
click at [784, 42] on link "Ship Screen" at bounding box center [718, 50] width 129 height 19
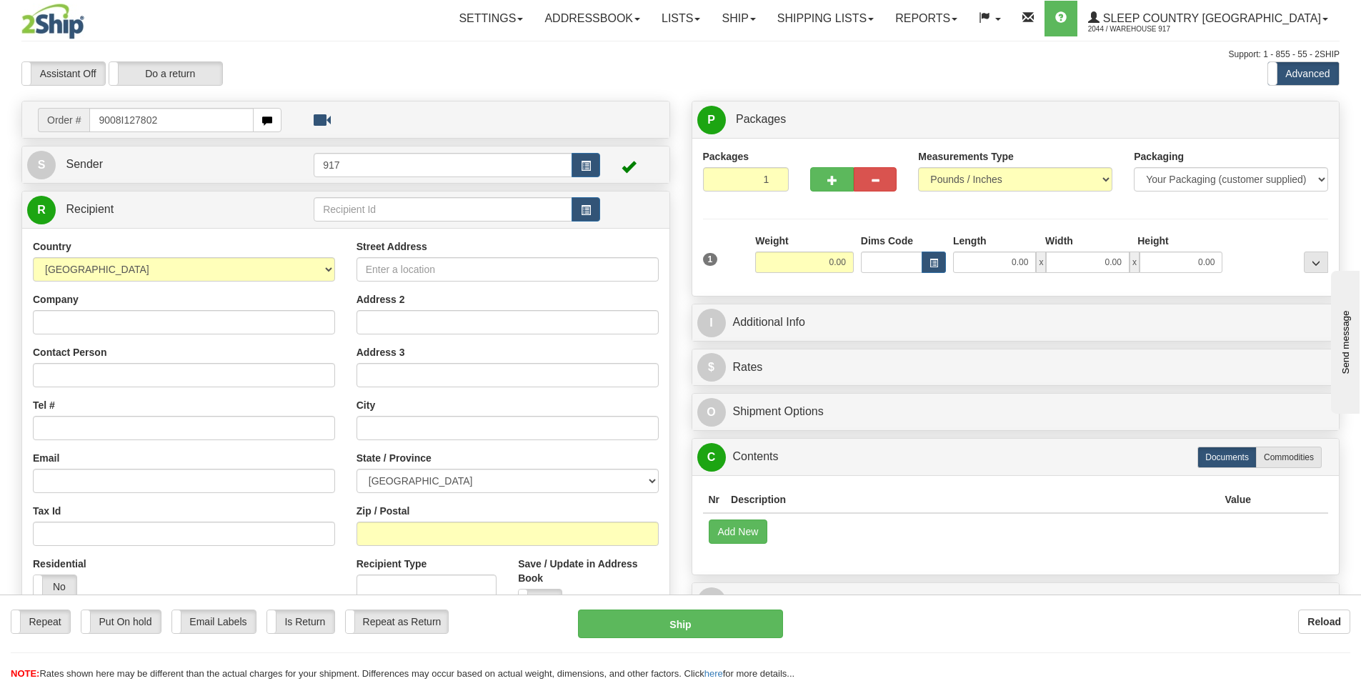
type input "9008I127802"
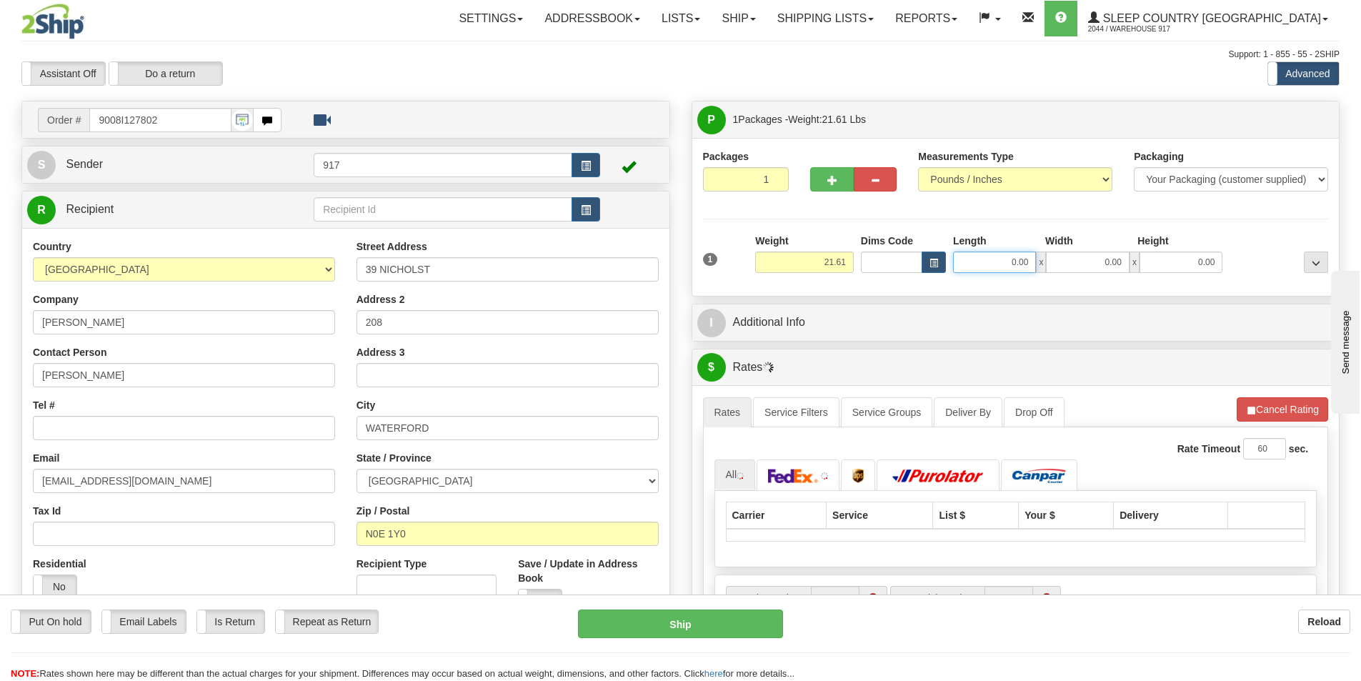
click at [998, 254] on input "0.00" at bounding box center [994, 261] width 83 height 21
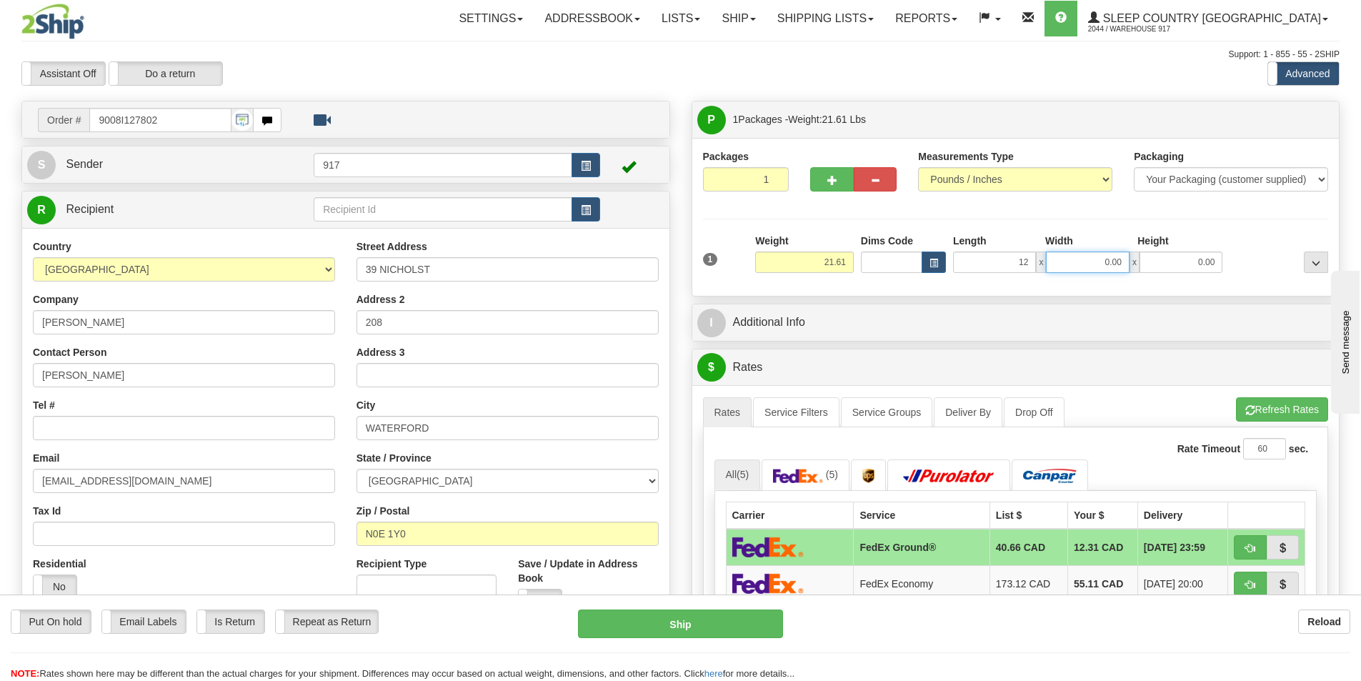
type input "12.00"
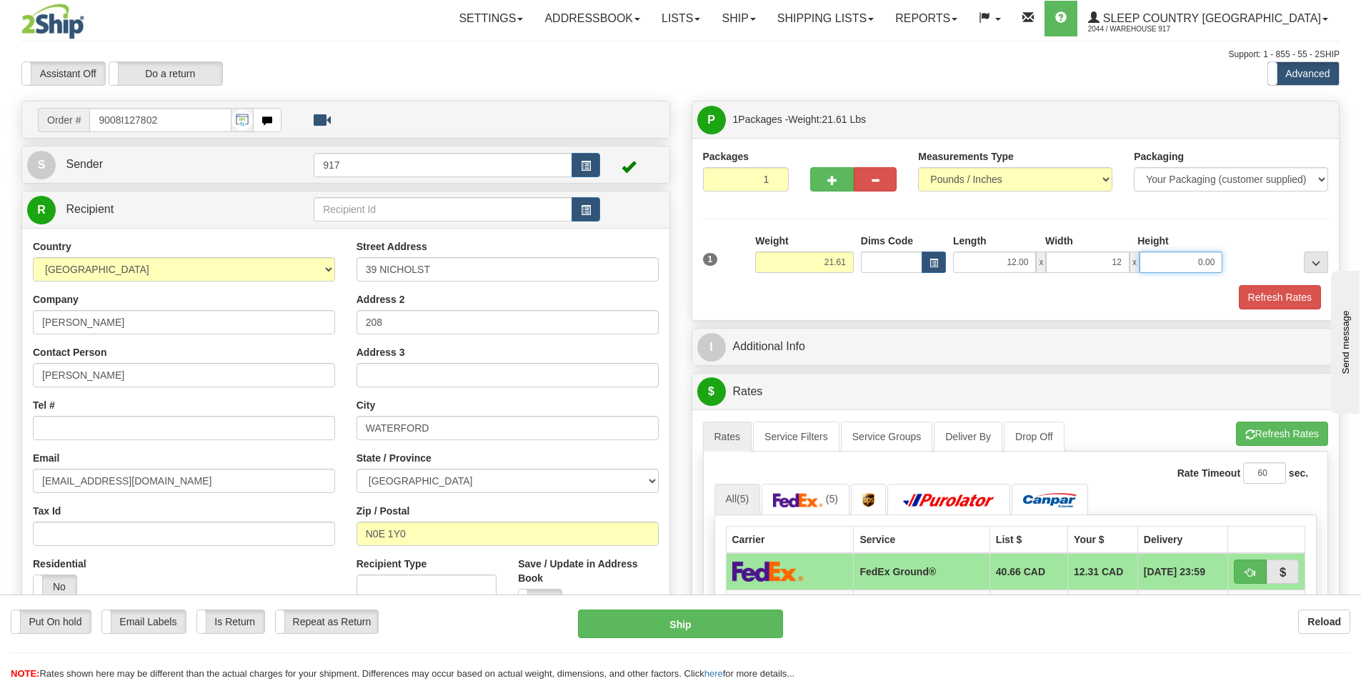
type input "12.00"
type input "24.00"
drag, startPoint x: 1257, startPoint y: 286, endPoint x: 1252, endPoint y: 296, distance: 11.2
click at [1257, 289] on button "Refresh Rates" at bounding box center [1280, 297] width 82 height 24
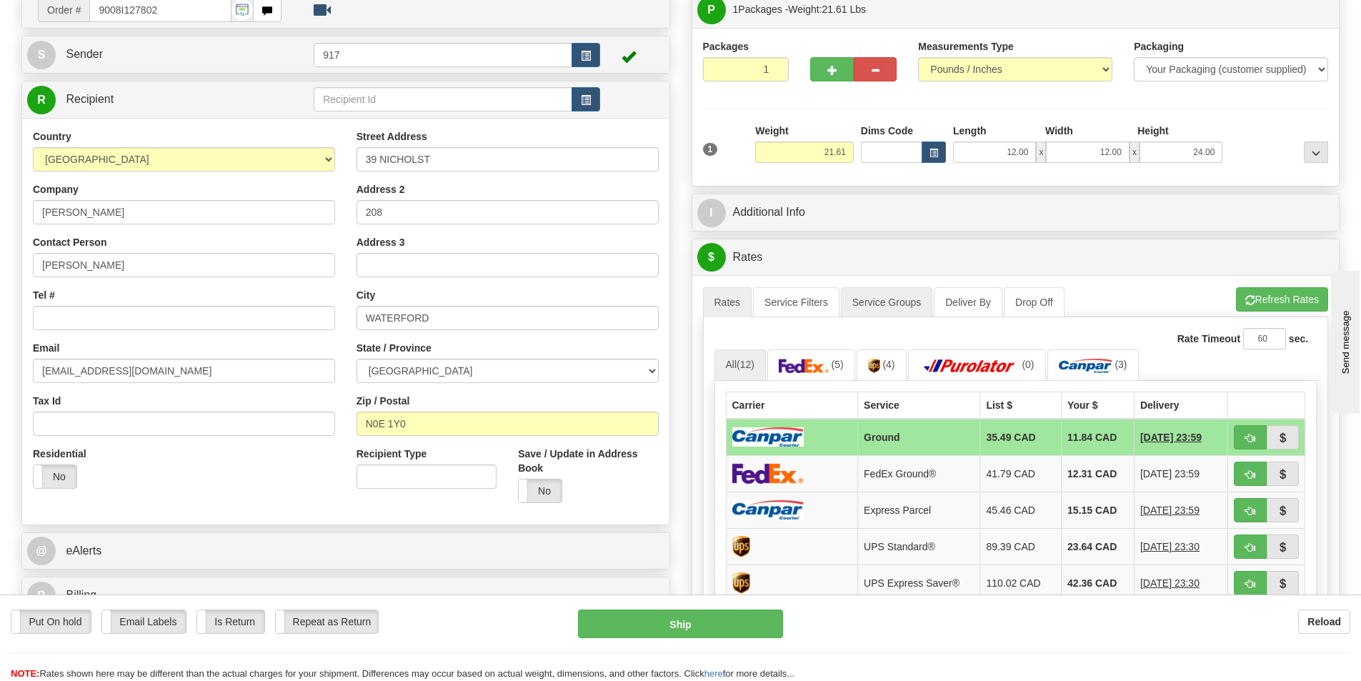
scroll to position [357, 0]
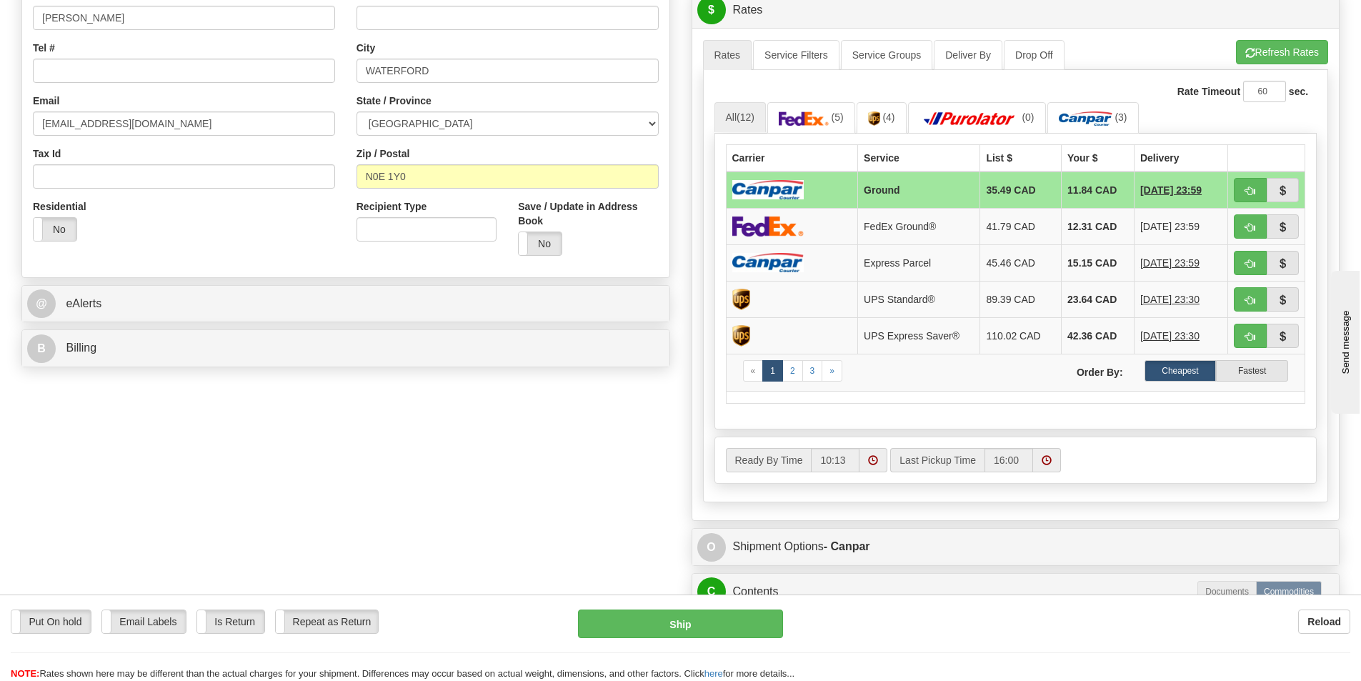
click at [843, 195] on td at bounding box center [792, 189] width 132 height 37
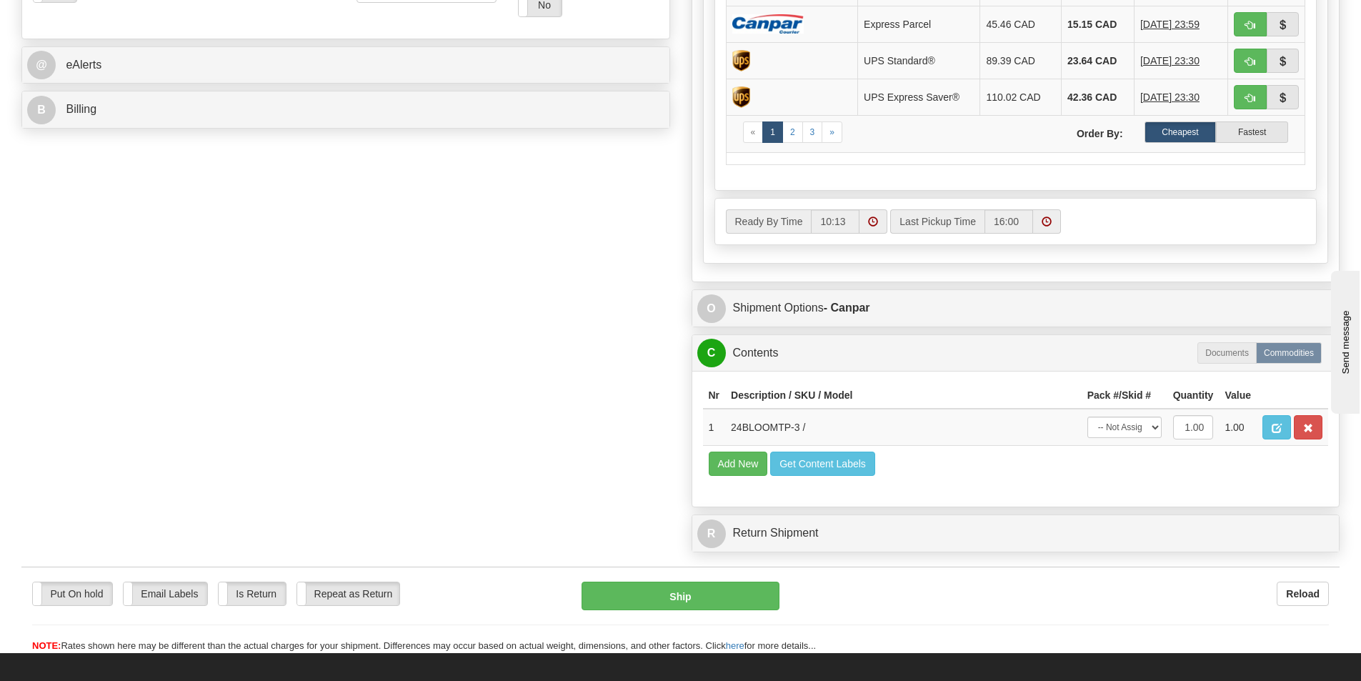
scroll to position [643, 0]
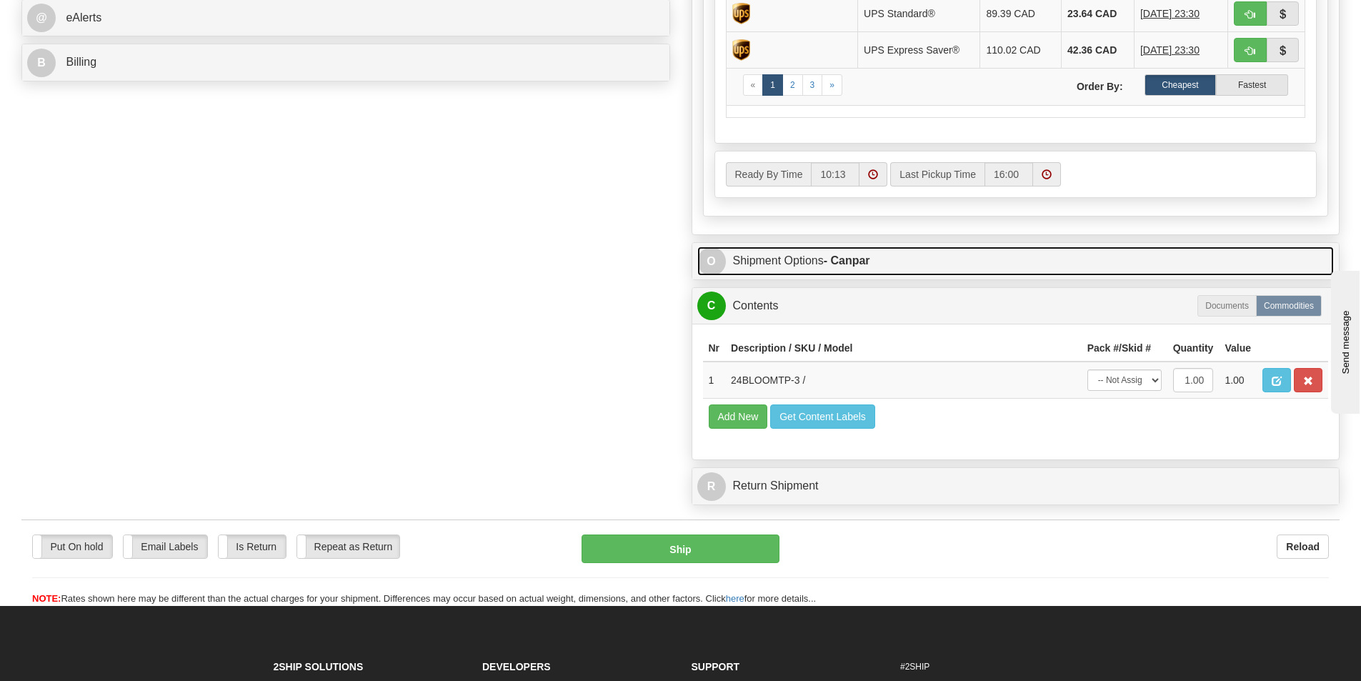
click at [812, 261] on link "O Shipment Options - Canpar" at bounding box center [1015, 260] width 637 height 29
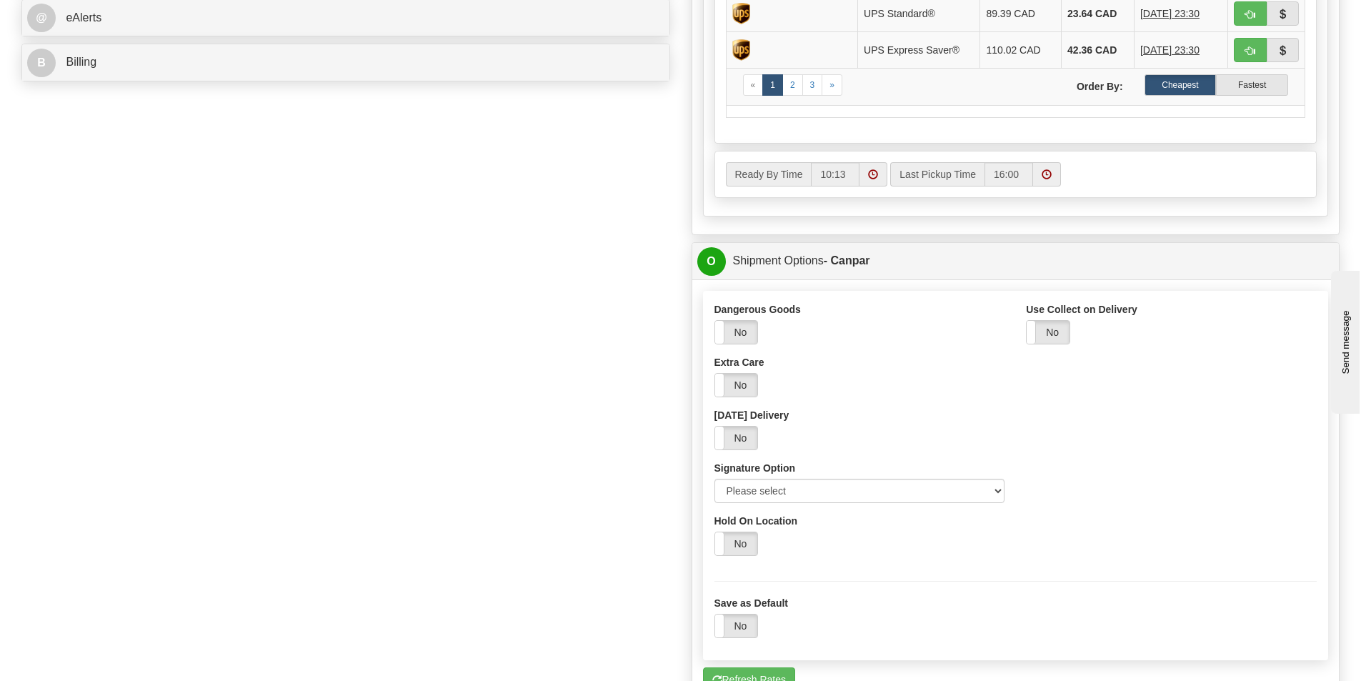
click at [895, 479] on div "Signature Option Please select No Signature Required Signature Required Adult S…" at bounding box center [859, 482] width 291 height 42
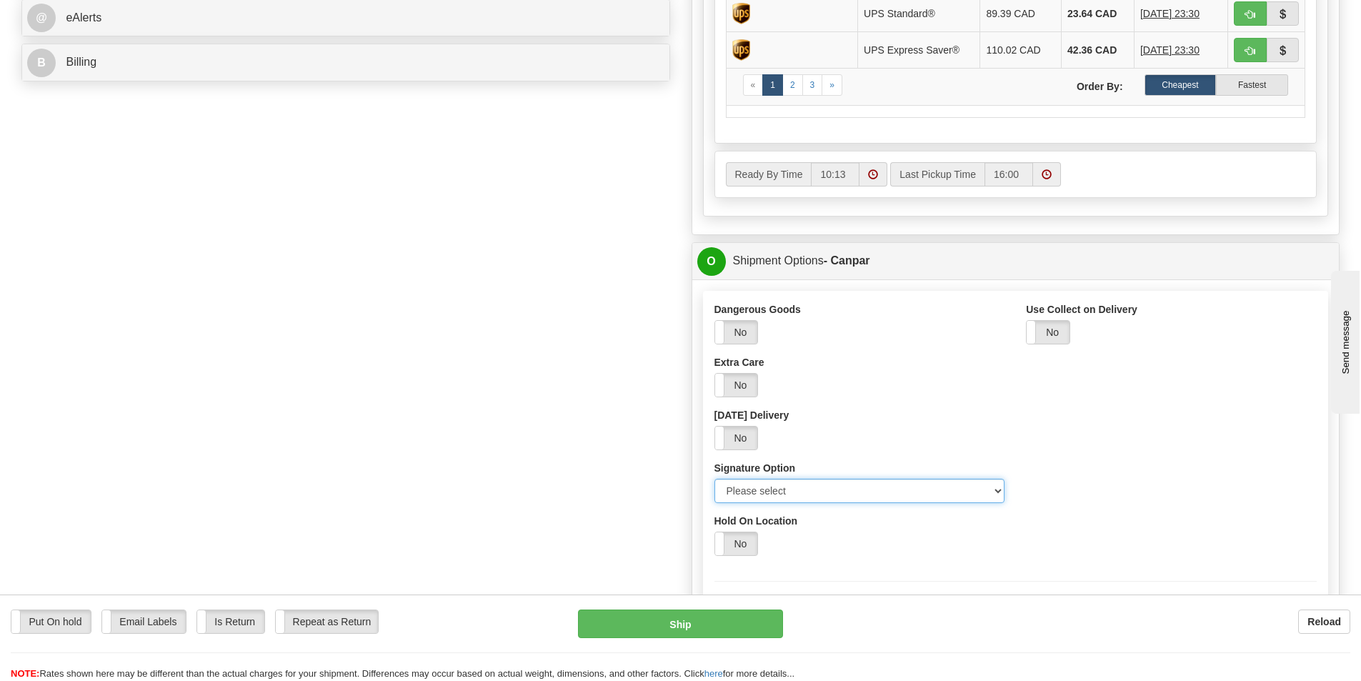
click at [885, 497] on select "Please select No Signature Required Signature Required Adult Signature" at bounding box center [859, 491] width 291 height 24
select select "2"
click at [714, 479] on select "Please select No Signature Required Signature Required Adult Signature" at bounding box center [859, 491] width 291 height 24
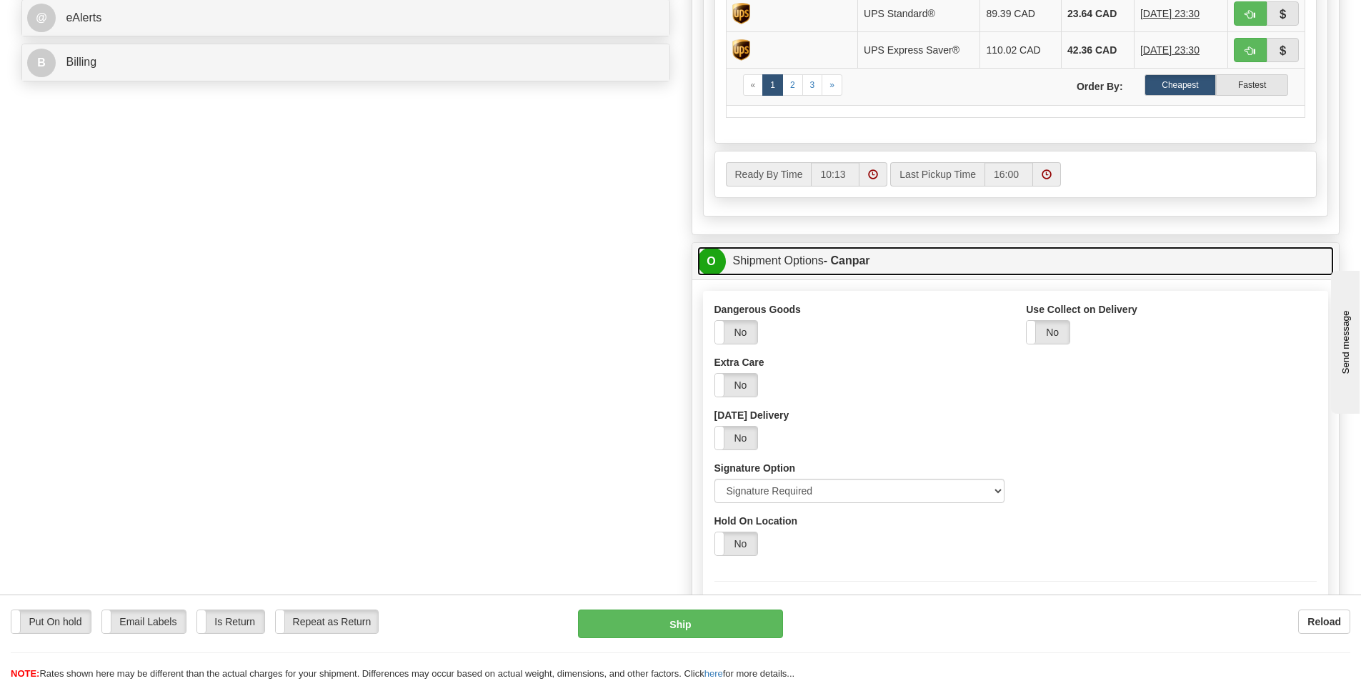
click at [787, 252] on link "O Shipment Options - Canpar" at bounding box center [1015, 260] width 637 height 29
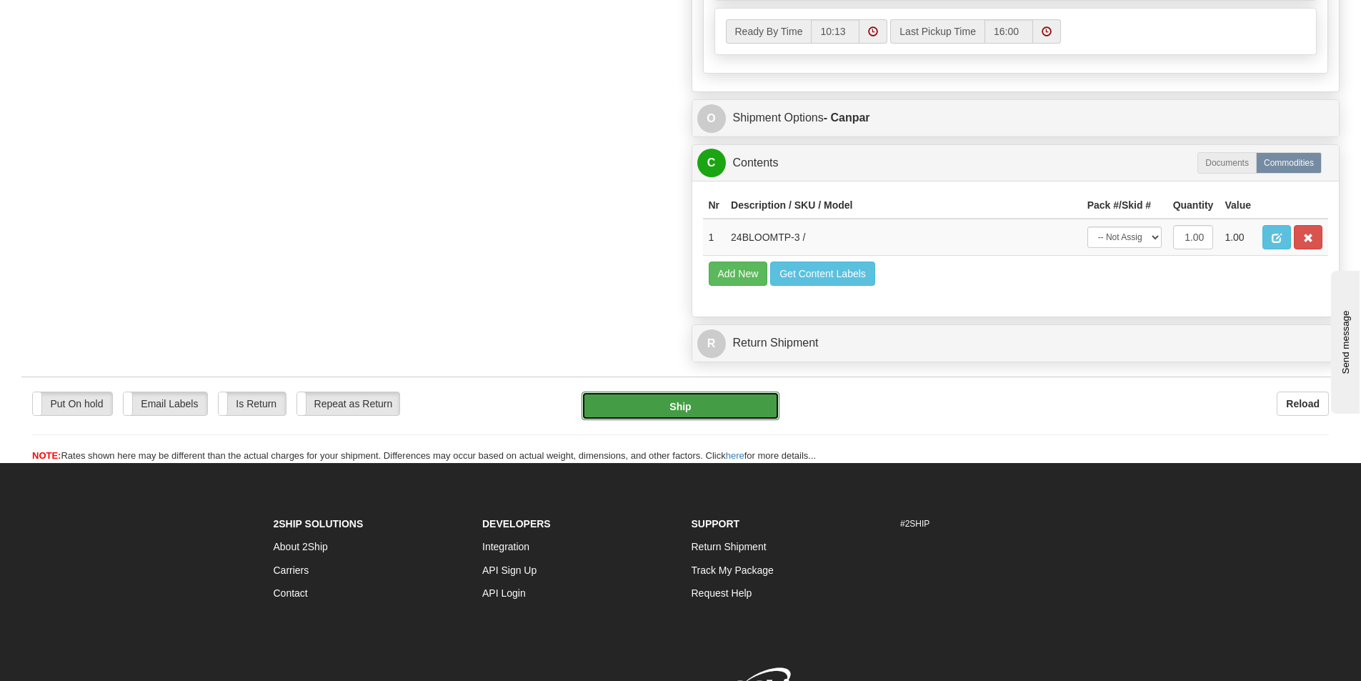
click at [697, 402] on button "Ship" at bounding box center [681, 406] width 198 height 29
type input "1"
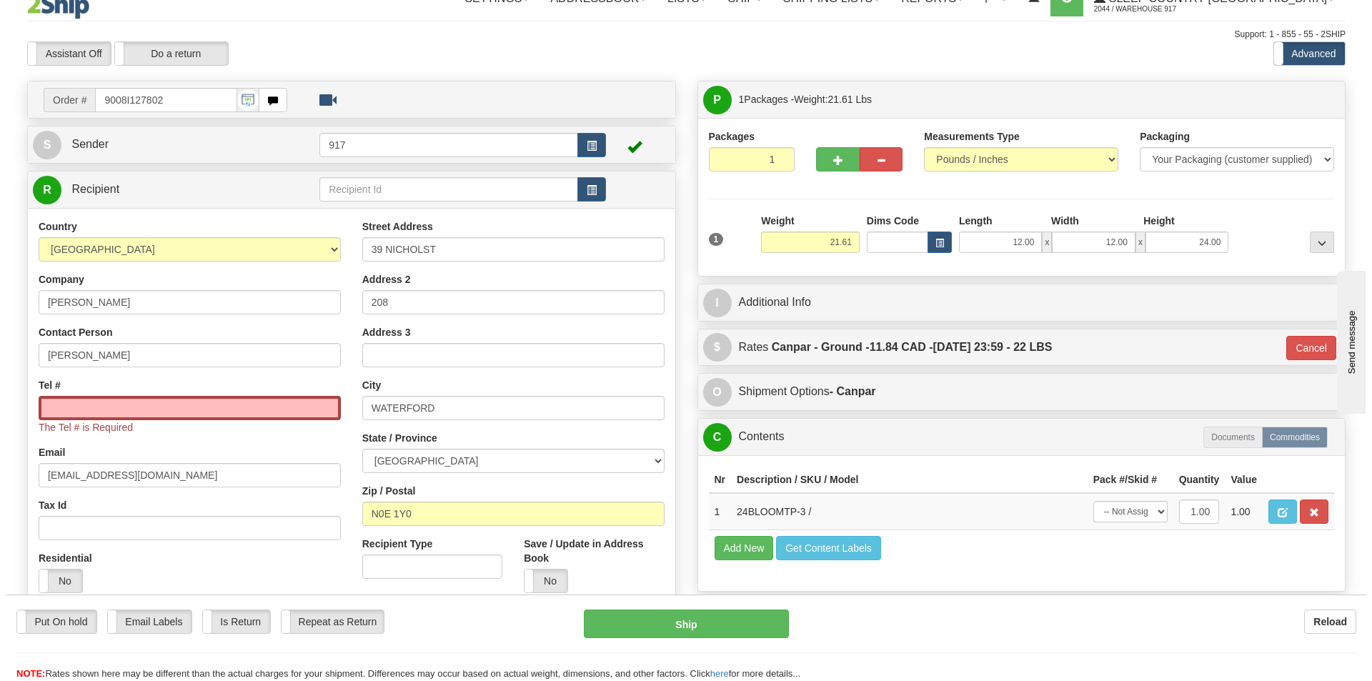
scroll to position [12, 0]
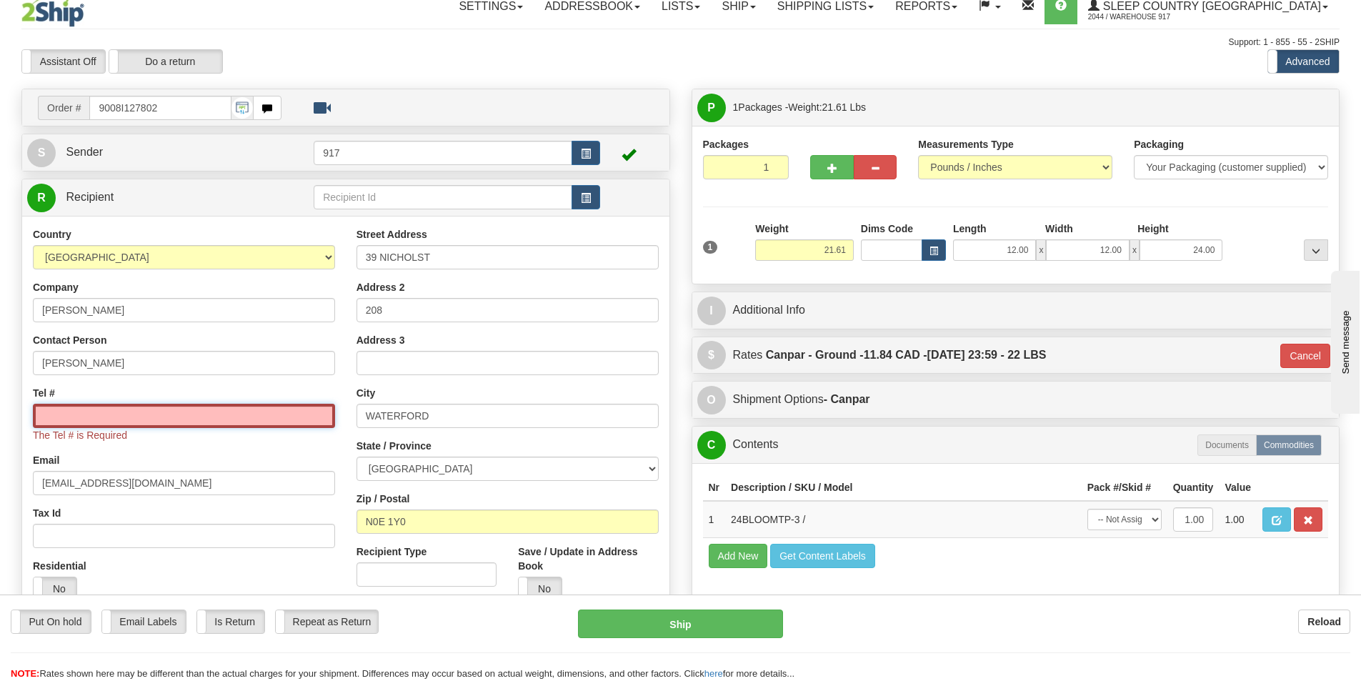
click at [149, 422] on input "Tel #" at bounding box center [184, 416] width 302 height 24
type input "1234567891"
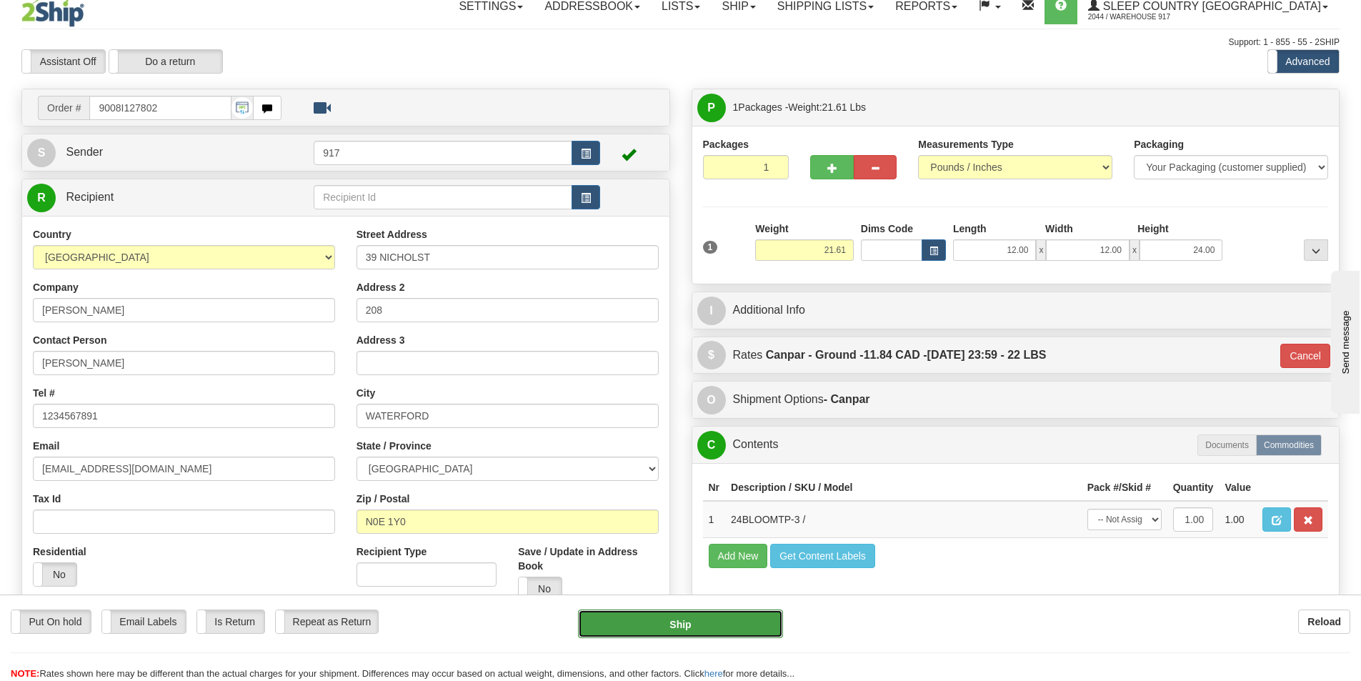
click at [678, 618] on button "Ship" at bounding box center [680, 623] width 205 height 29
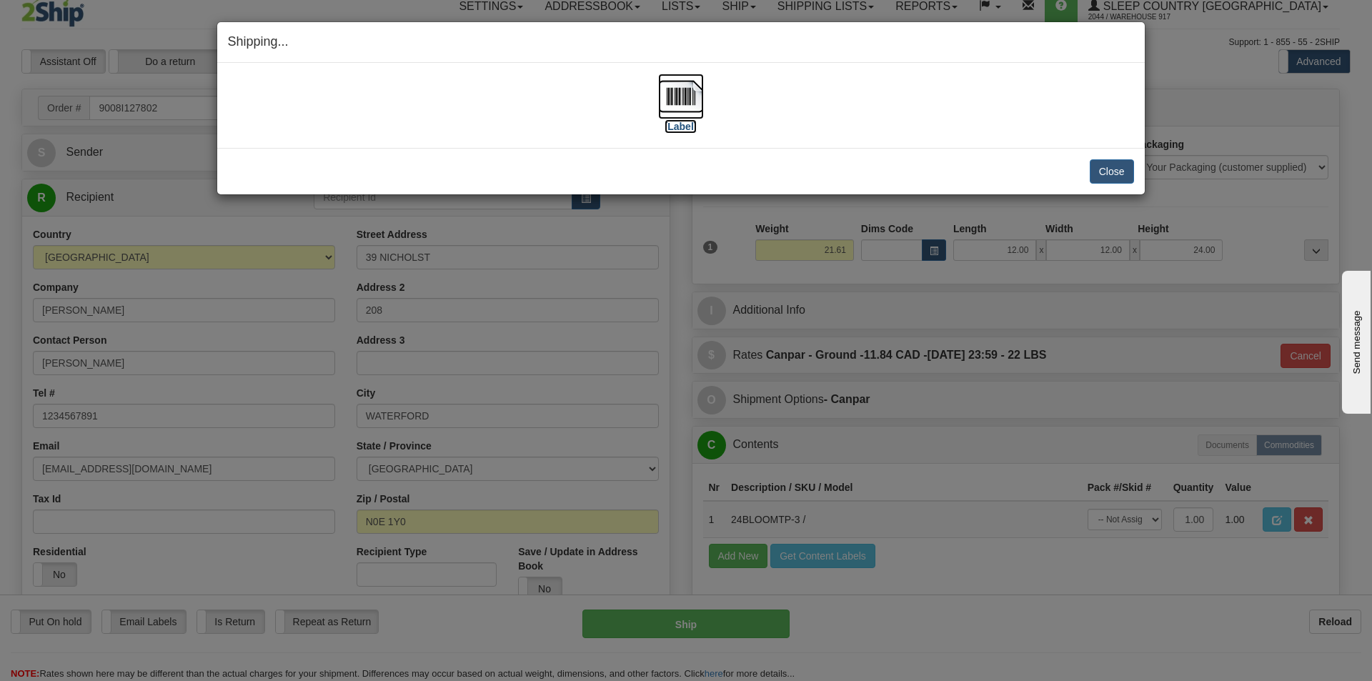
click at [698, 92] on img at bounding box center [681, 97] width 46 height 46
click at [1089, 167] on button "Close" at bounding box center [1111, 171] width 44 height 24
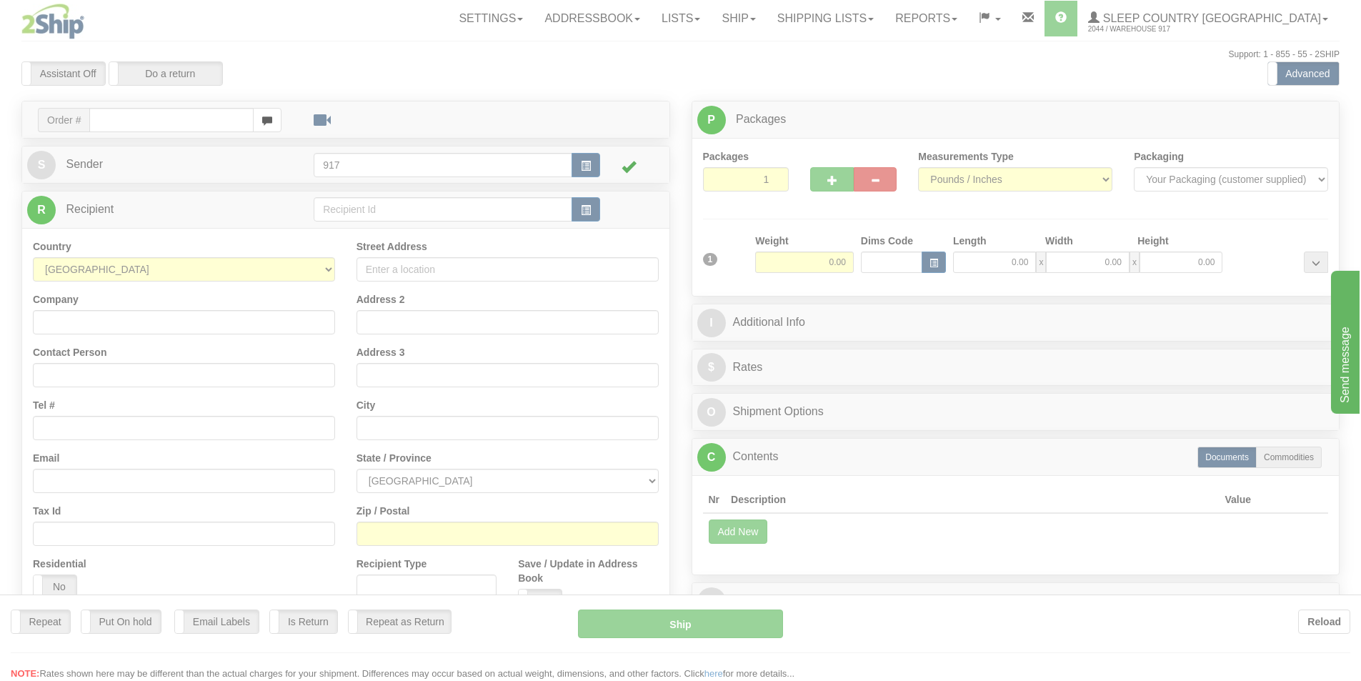
click at [867, 22] on div at bounding box center [680, 340] width 1361 height 681
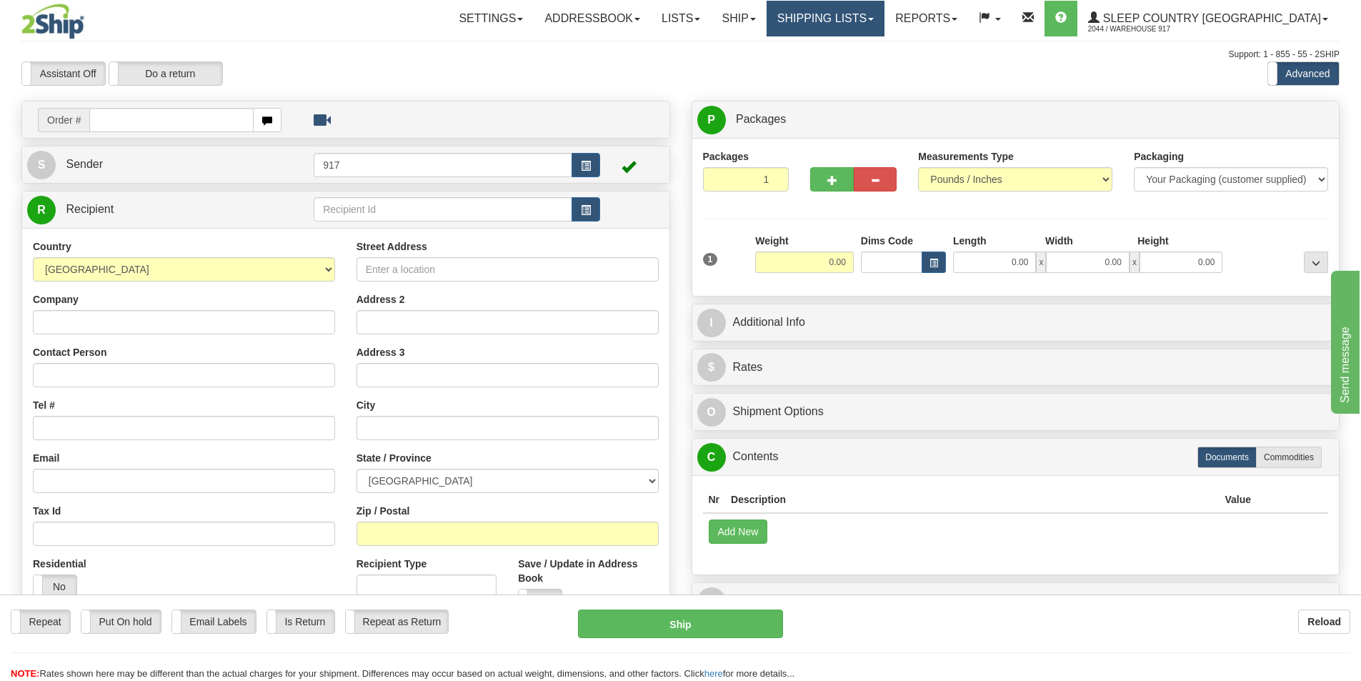
click at [872, 20] on link "Shipping lists" at bounding box center [826, 19] width 118 height 36
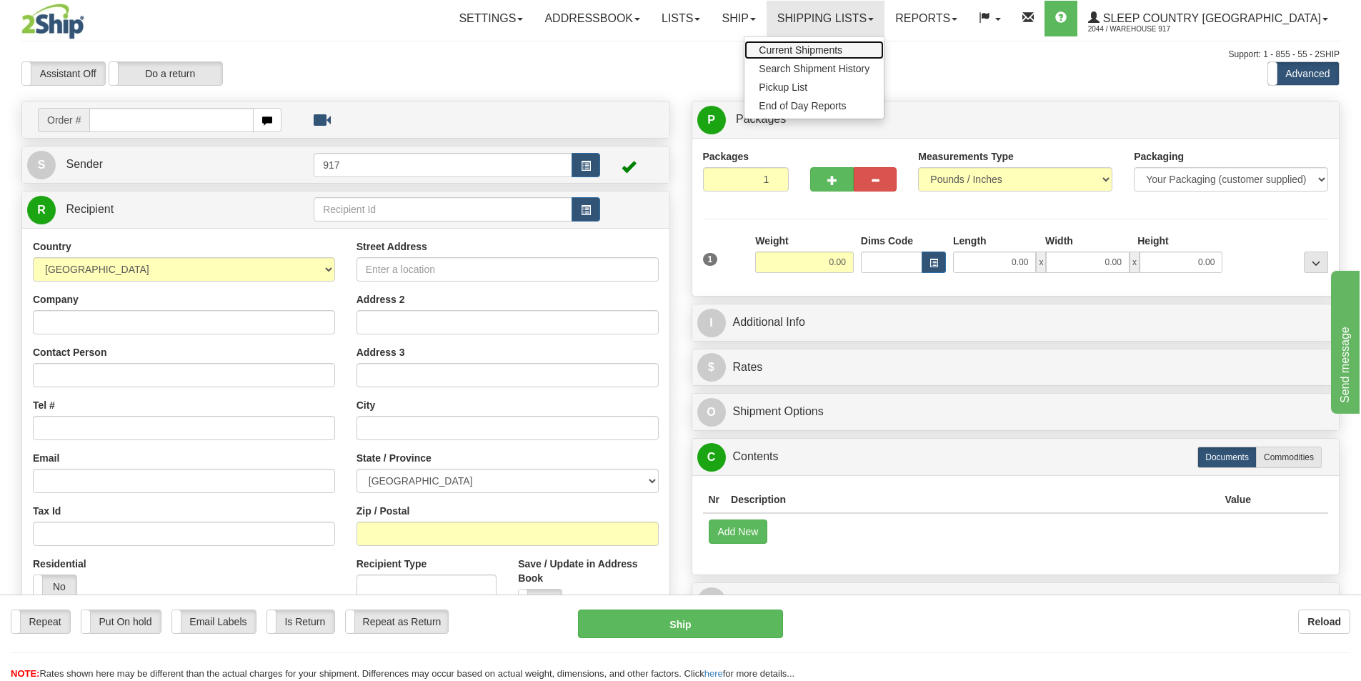
click at [842, 47] on span "Current Shipments" at bounding box center [801, 49] width 84 height 11
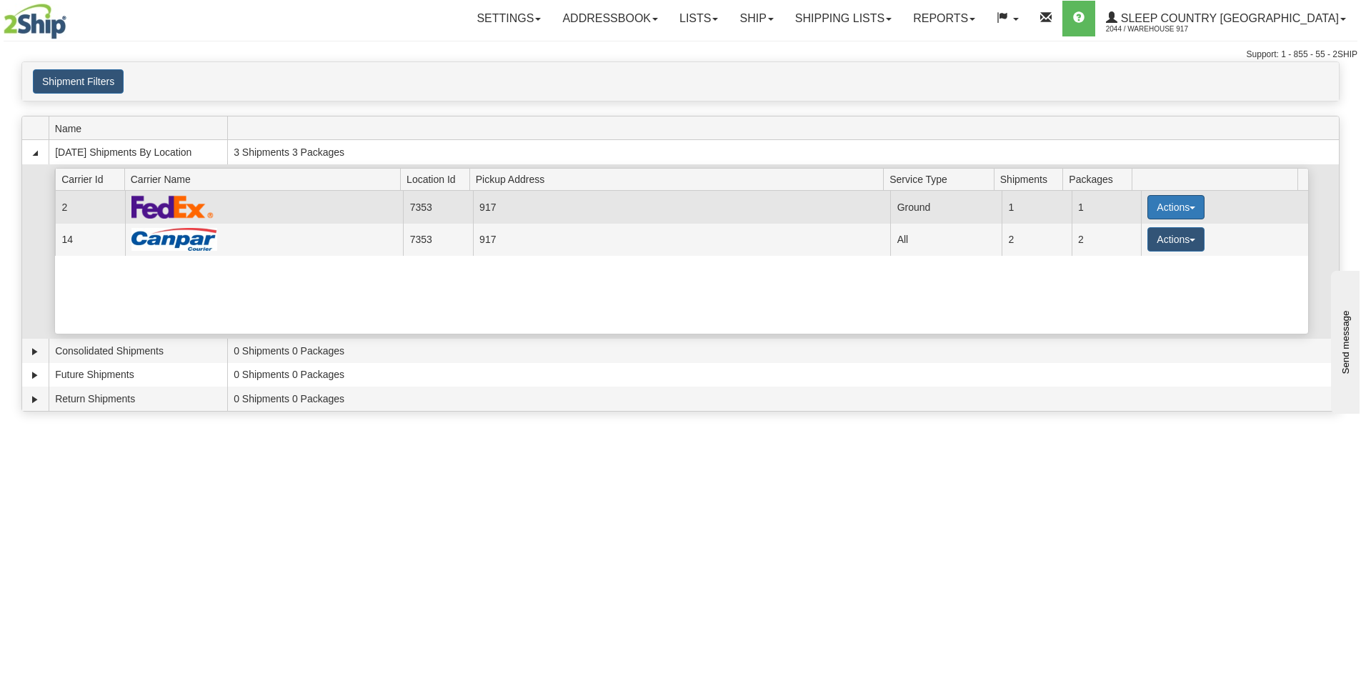
click at [1151, 209] on button "Actions" at bounding box center [1175, 207] width 57 height 24
click at [1137, 252] on span "Close" at bounding box center [1120, 252] width 33 height 10
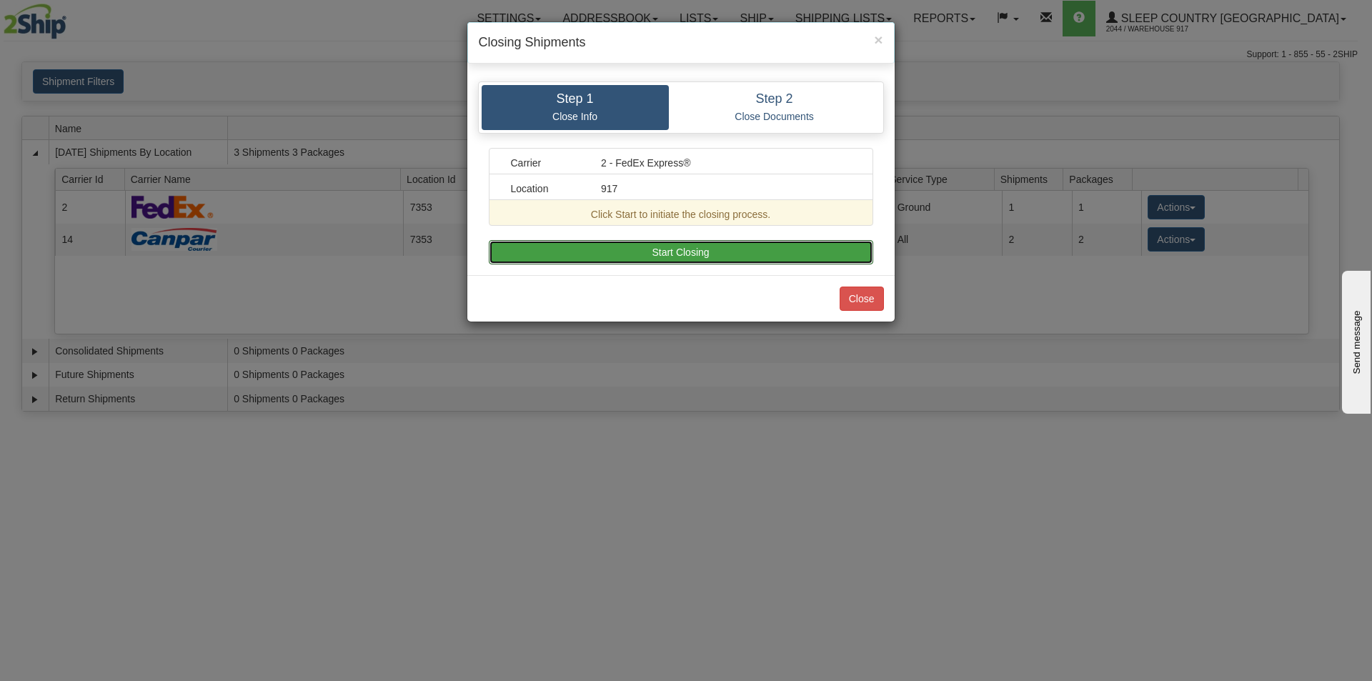
click at [792, 254] on button "Start Closing" at bounding box center [681, 252] width 384 height 24
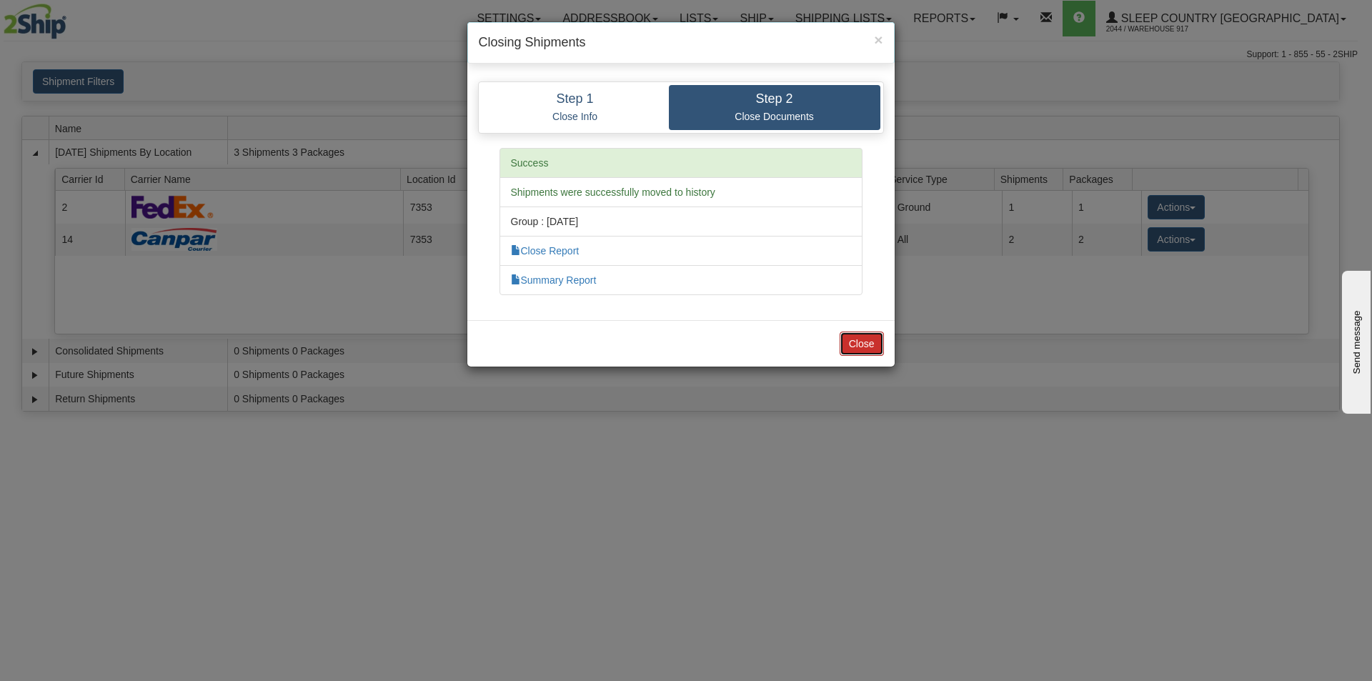
click at [867, 346] on button "Close" at bounding box center [861, 343] width 44 height 24
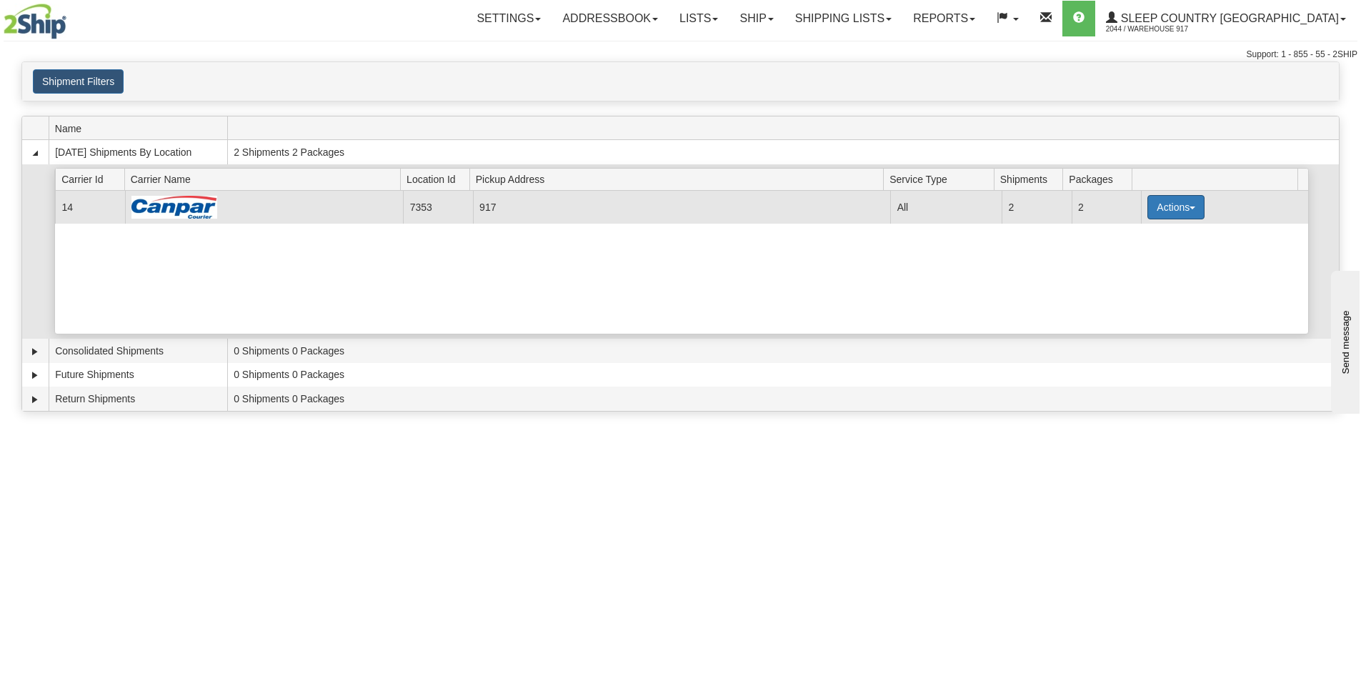
click at [1147, 208] on button "Actions" at bounding box center [1175, 207] width 57 height 24
click at [1136, 252] on span "Close" at bounding box center [1120, 252] width 33 height 10
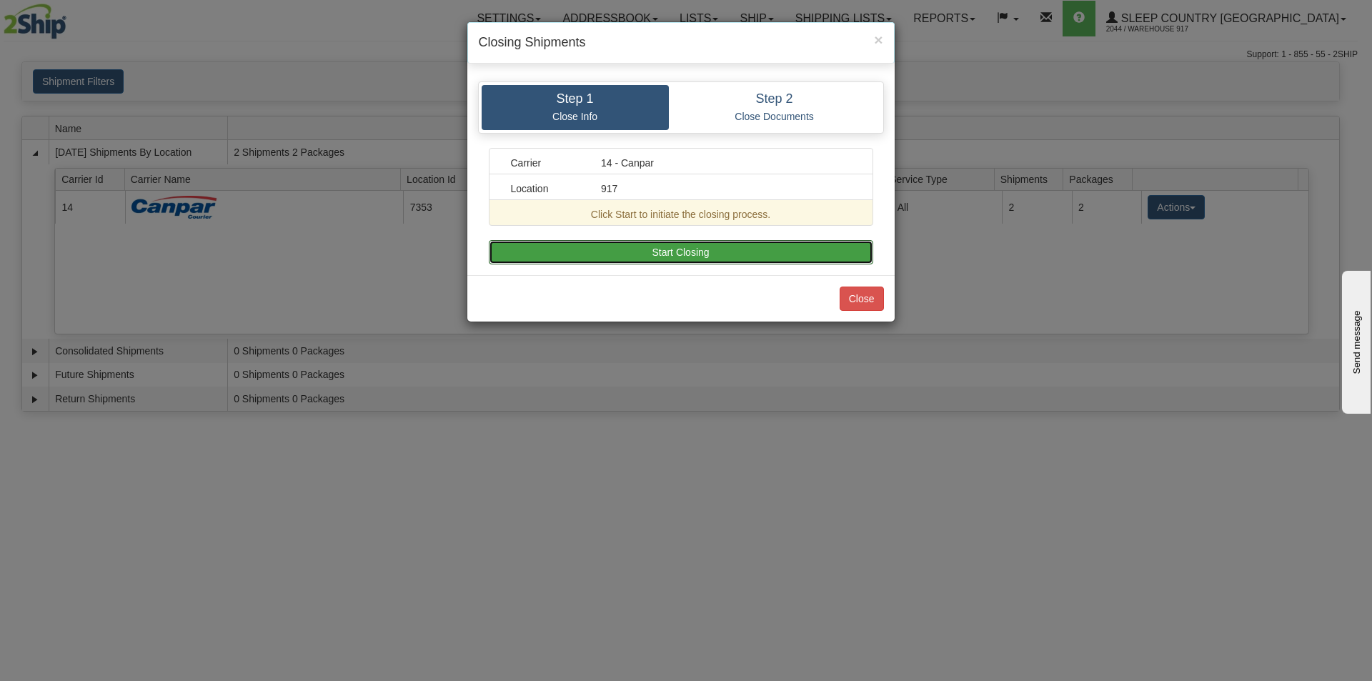
drag, startPoint x: 744, startPoint y: 242, endPoint x: 739, endPoint y: 251, distance: 10.3
click at [743, 244] on button "Start Closing" at bounding box center [681, 252] width 384 height 24
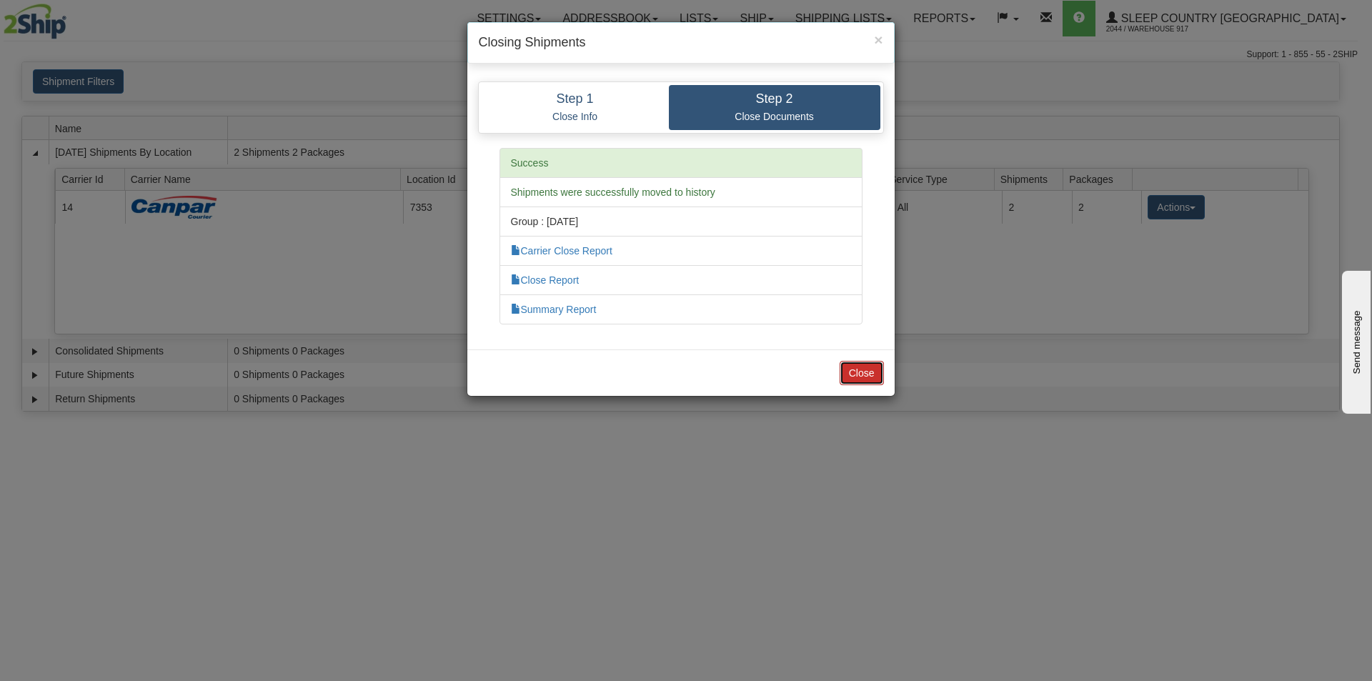
click at [851, 381] on button "Close" at bounding box center [861, 373] width 44 height 24
